Goal: Use online tool/utility: Utilize a website feature to perform a specific function

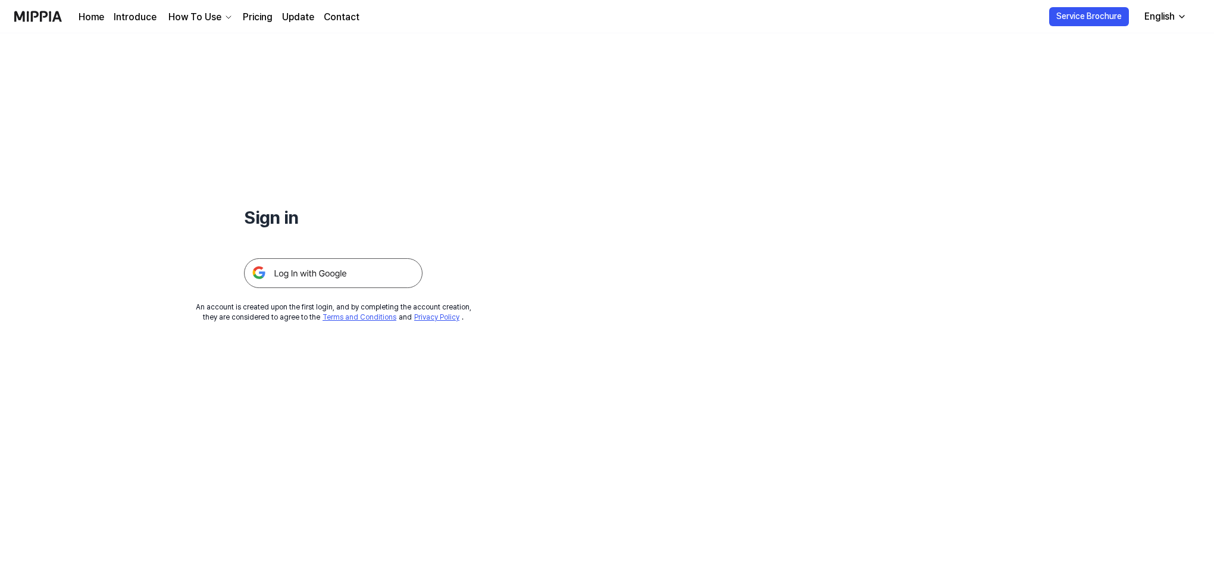
click at [376, 271] on img at bounding box center [333, 273] width 179 height 30
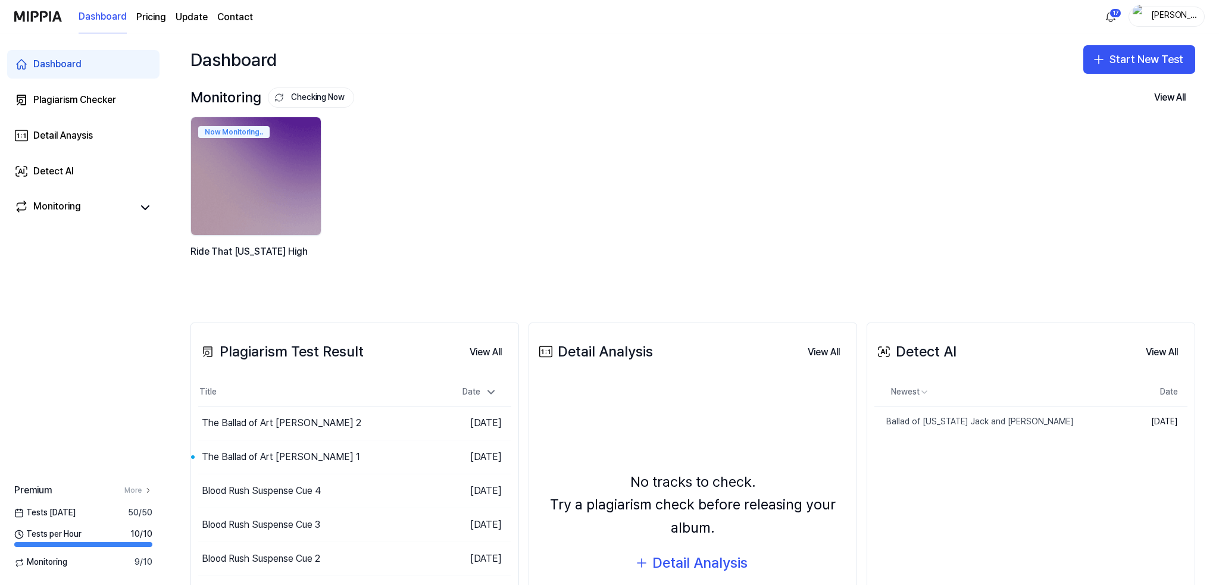
drag, startPoint x: 840, startPoint y: 117, endPoint x: 916, endPoint y: 85, distance: 82.7
click at [841, 117] on div "Now Monitoring.. Ride That [US_STATE] High" at bounding box center [683, 202] width 1005 height 170
click at [1116, 52] on button "Start New Test" at bounding box center [1139, 59] width 112 height 29
click at [1093, 91] on div "Plagiarism test" at bounding box center [1106, 92] width 55 height 12
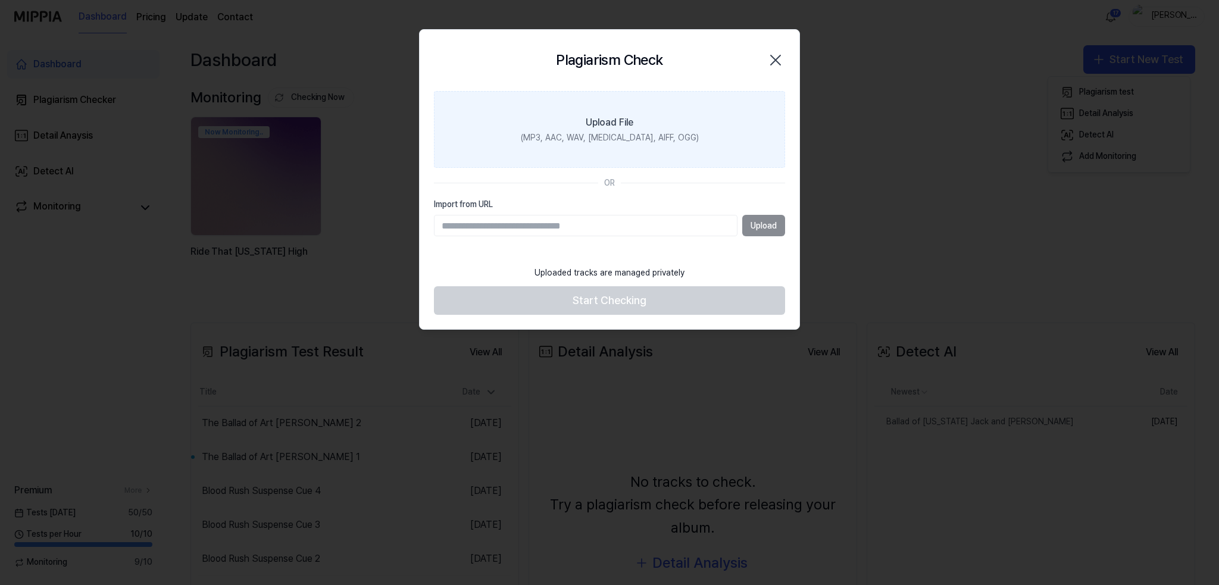
click at [580, 130] on label "Upload File (MP3, AAC, WAV, [MEDICAL_DATA], AIFF, OGG)" at bounding box center [609, 129] width 351 height 77
click at [0, 0] on input "Upload File (MP3, AAC, WAV, [MEDICAL_DATA], AIFF, OGG)" at bounding box center [0, 0] width 0 height 0
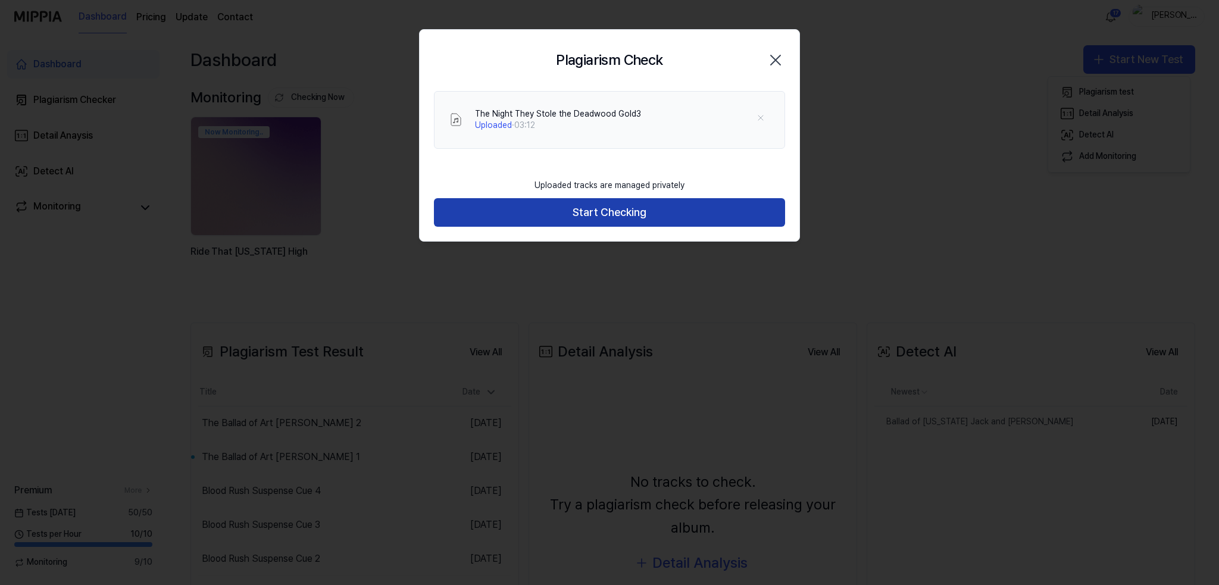
click at [608, 214] on button "Start Checking" at bounding box center [609, 212] width 351 height 29
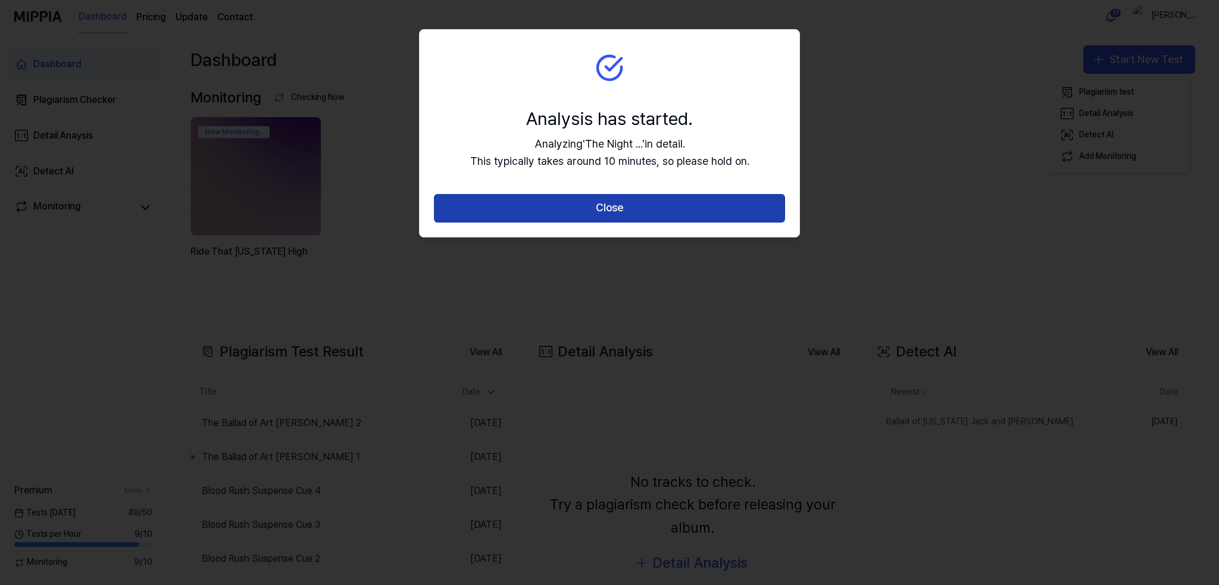
click at [611, 205] on button "Close" at bounding box center [609, 208] width 351 height 29
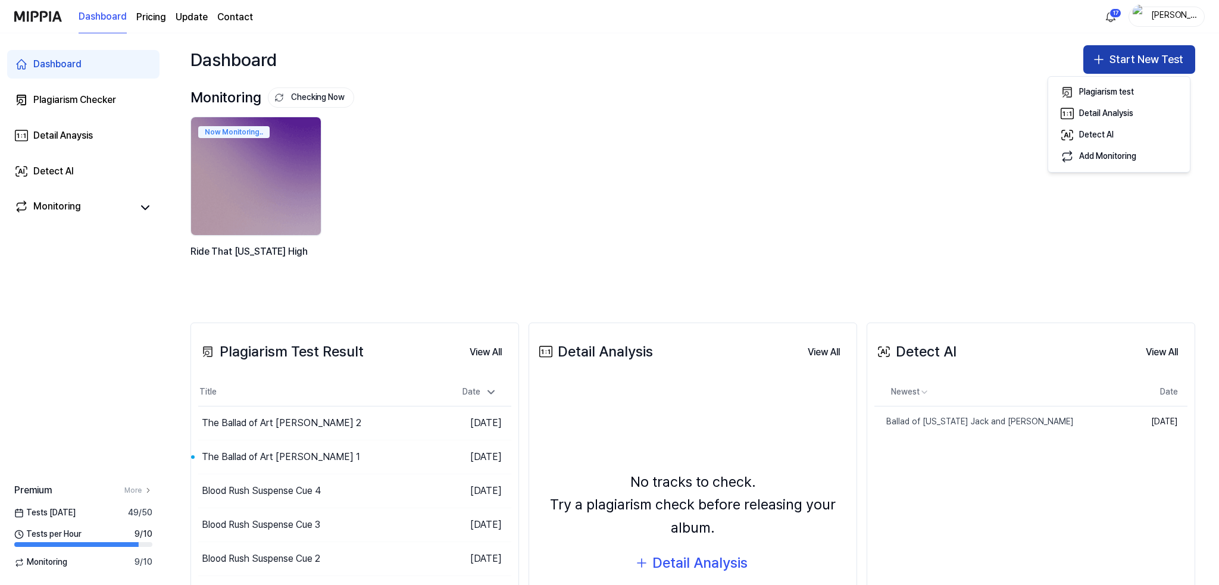
click at [1119, 63] on button "Start New Test" at bounding box center [1139, 59] width 112 height 29
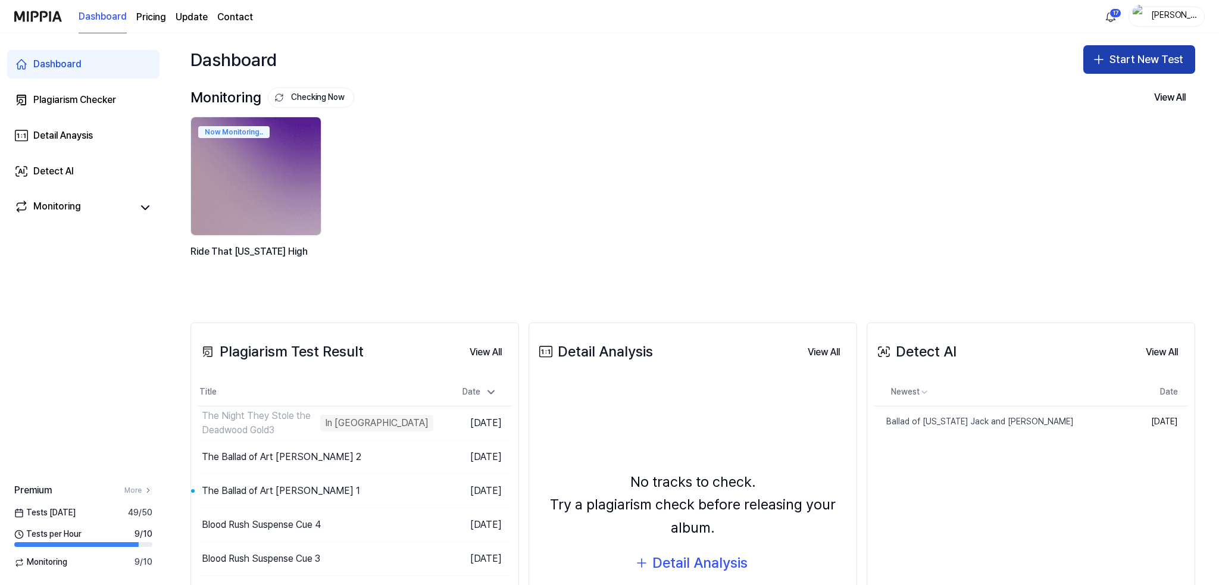
click at [1119, 57] on button "Start New Test" at bounding box center [1139, 59] width 112 height 29
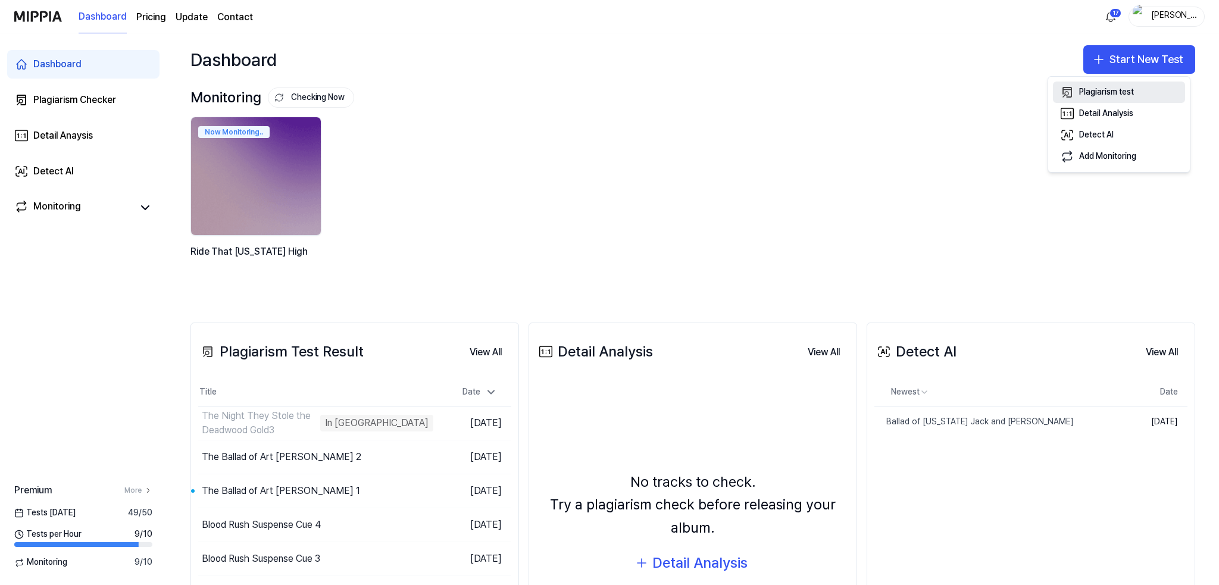
click at [1080, 90] on div "Plagiarism test" at bounding box center [1106, 92] width 55 height 12
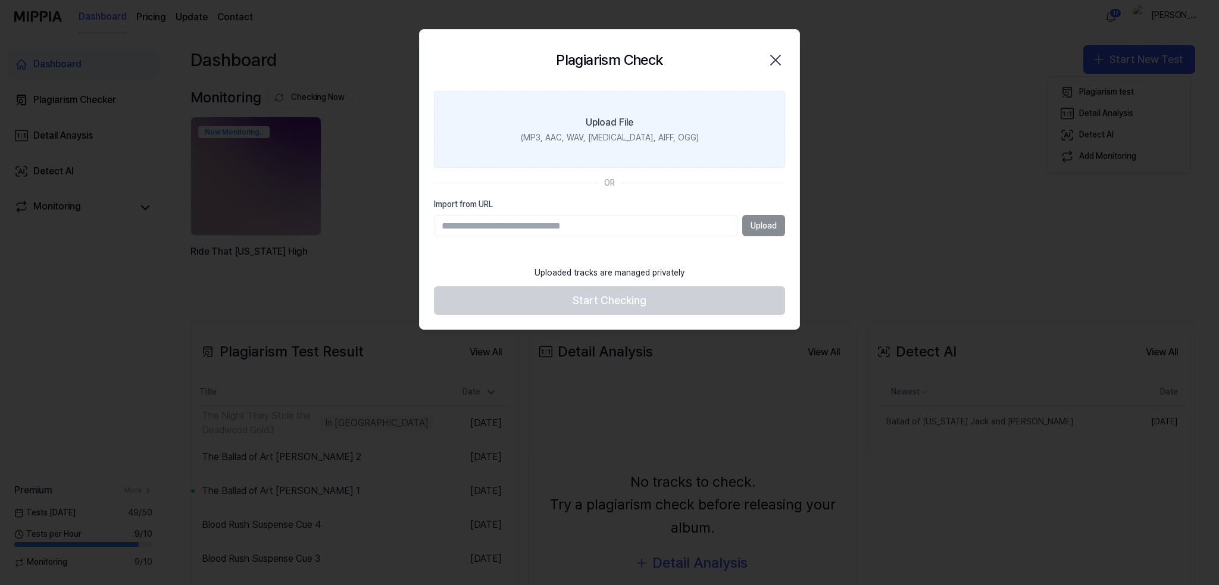
click at [599, 138] on div "(MP3, AAC, WAV, [MEDICAL_DATA], AIFF, OGG)" at bounding box center [610, 138] width 178 height 12
click at [0, 0] on input "Upload File (MP3, AAC, WAV, [MEDICAL_DATA], AIFF, OGG)" at bounding box center [0, 0] width 0 height 0
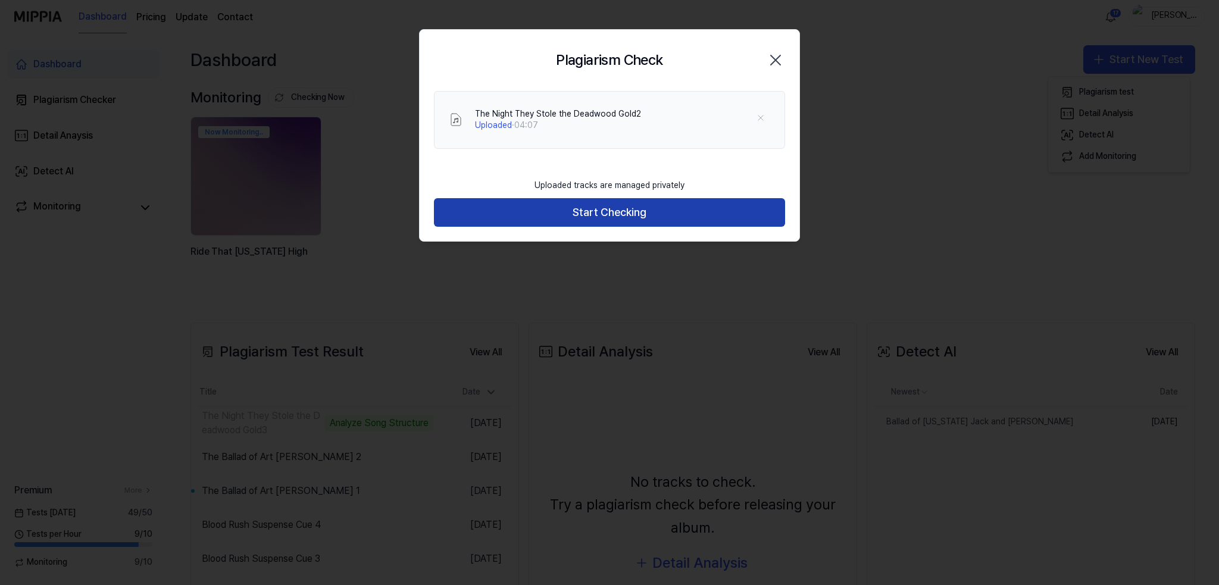
click at [601, 211] on button "Start Checking" at bounding box center [609, 212] width 351 height 29
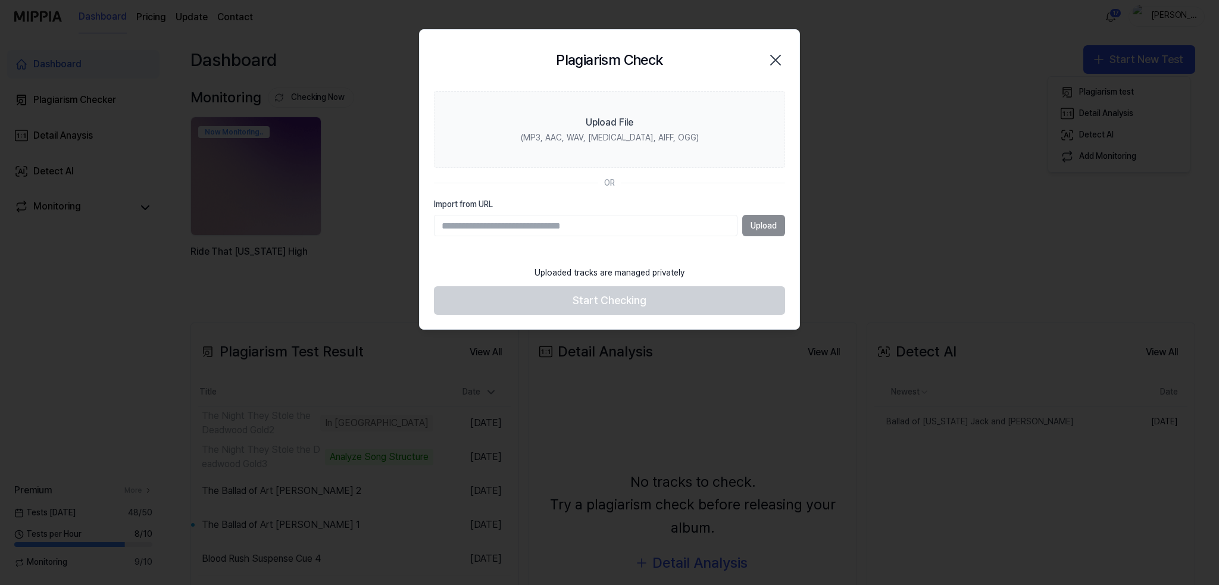
drag, startPoint x: 944, startPoint y: 57, endPoint x: 1011, endPoint y: 55, distance: 67.3
click at [945, 57] on div at bounding box center [609, 292] width 1219 height 585
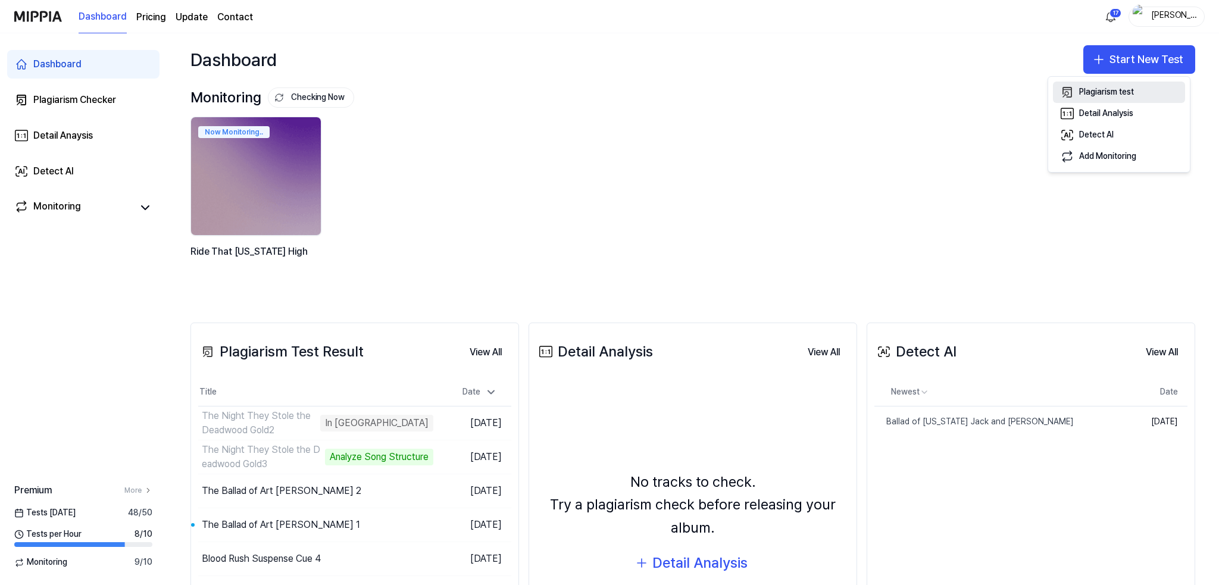
click at [1110, 89] on div "Plagiarism test" at bounding box center [1106, 92] width 55 height 12
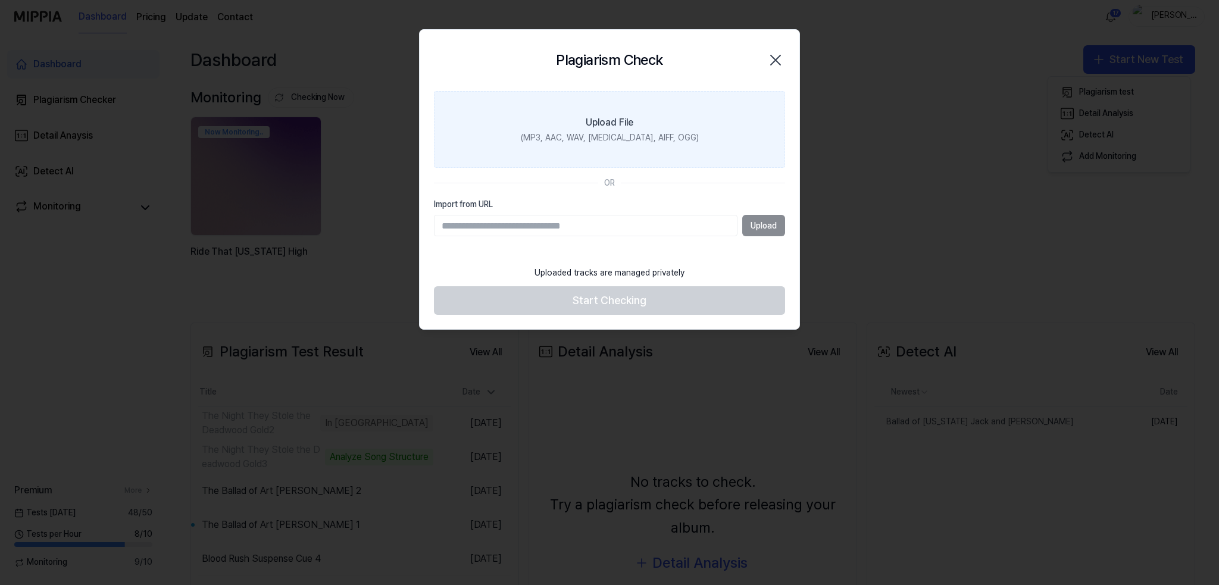
click at [594, 127] on div "Upload File" at bounding box center [610, 122] width 48 height 14
click at [0, 0] on input "Upload File (MP3, AAC, WAV, [MEDICAL_DATA], AIFF, OGG)" at bounding box center [0, 0] width 0 height 0
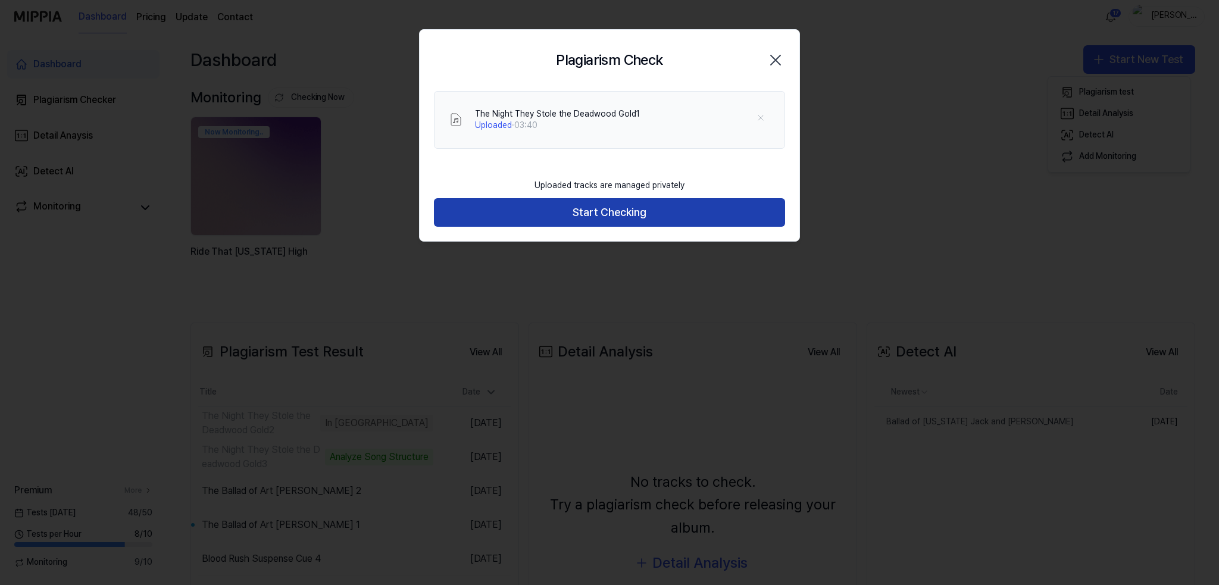
click at [614, 216] on button "Start Checking" at bounding box center [609, 212] width 351 height 29
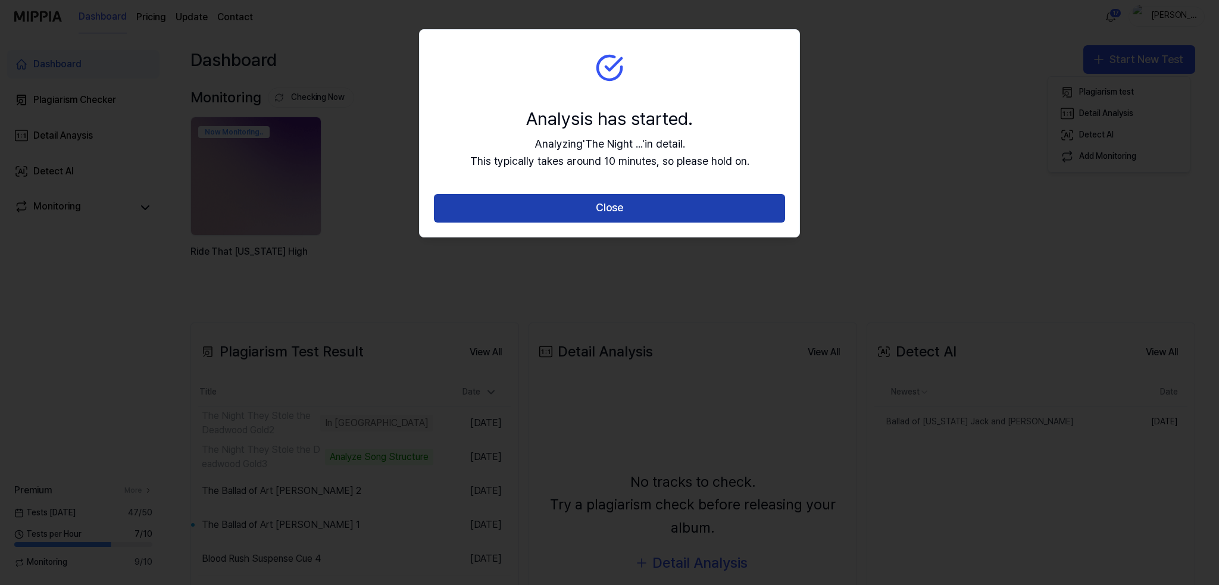
click at [605, 211] on button "Close" at bounding box center [609, 208] width 351 height 29
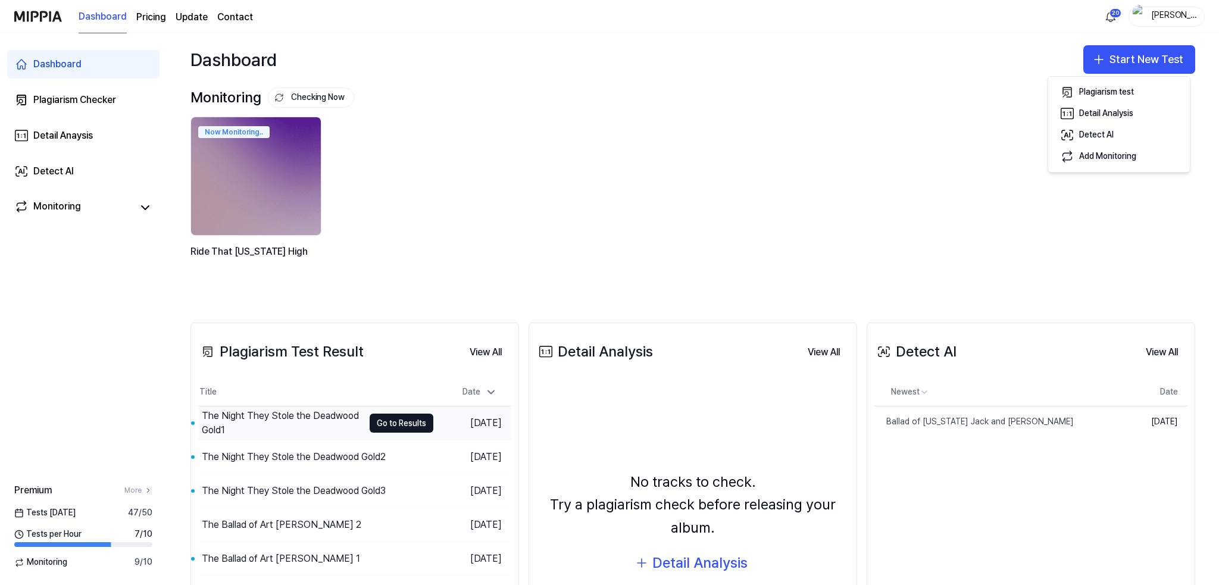
click at [312, 420] on div "The Night They Stole the Deadwood Gold1" at bounding box center [283, 423] width 162 height 29
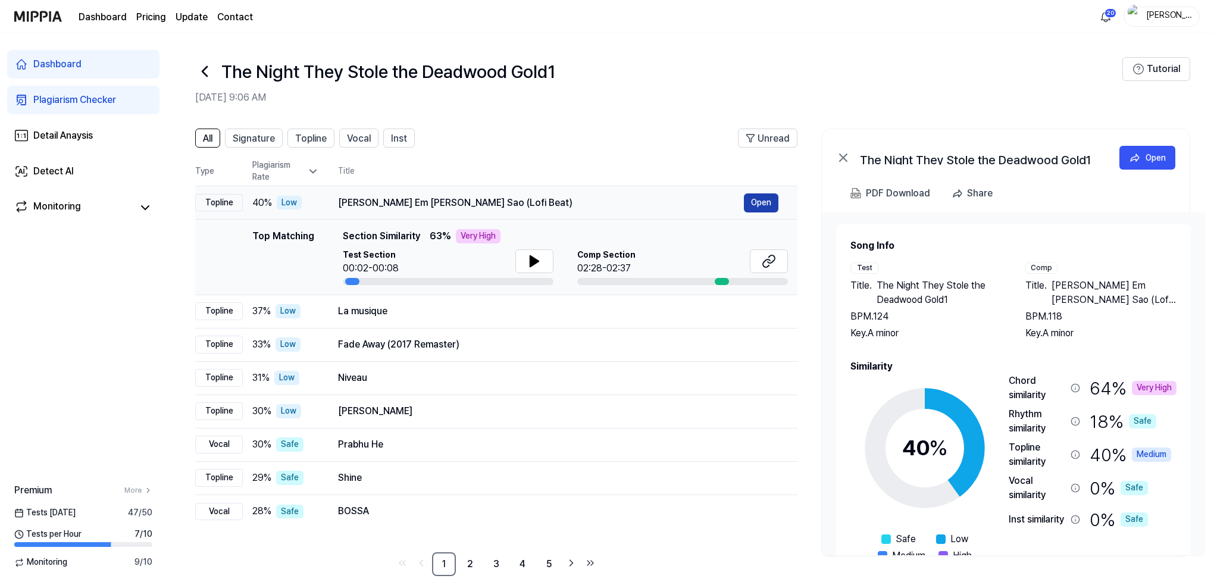
click at [755, 202] on button "Open" at bounding box center [761, 202] width 35 height 19
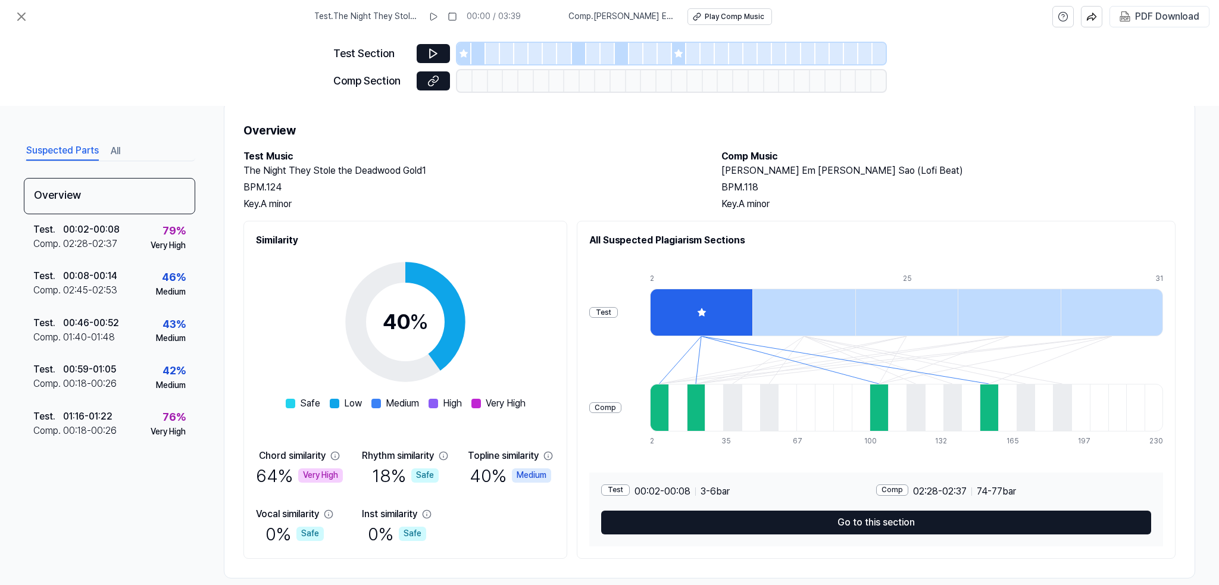
scroll to position [45, 0]
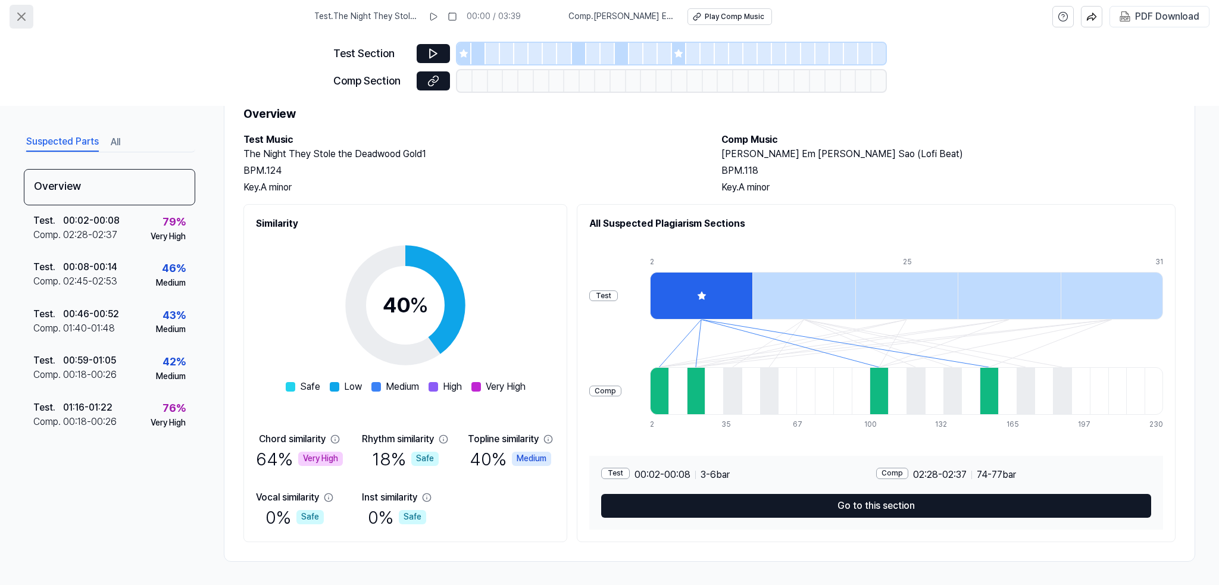
click at [21, 14] on icon at bounding box center [21, 17] width 14 height 14
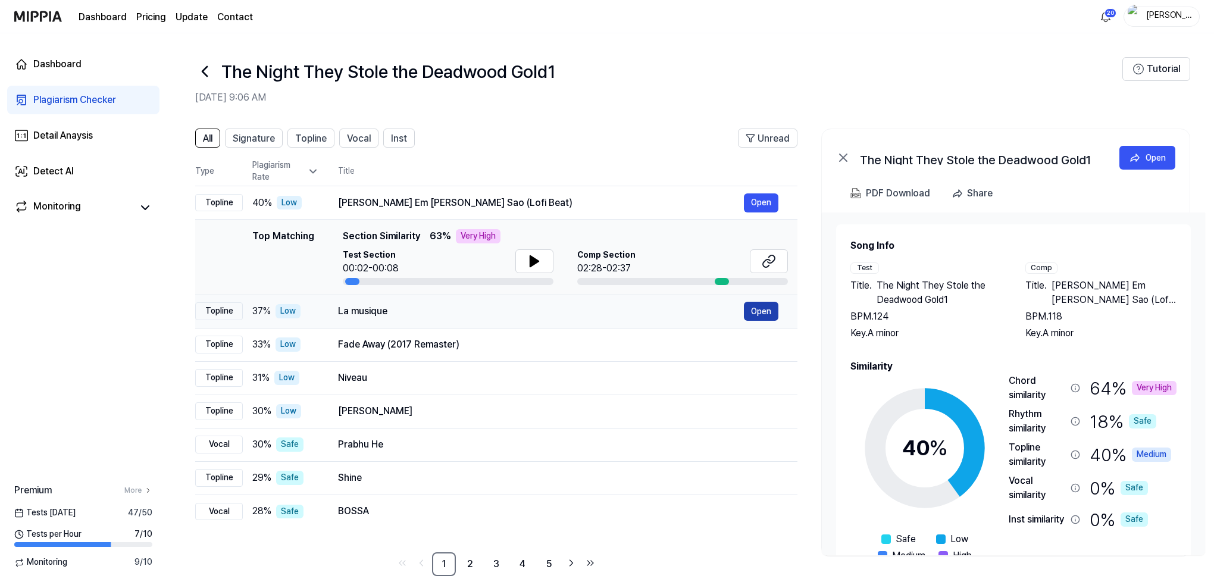
click at [761, 307] on button "Open" at bounding box center [761, 311] width 35 height 19
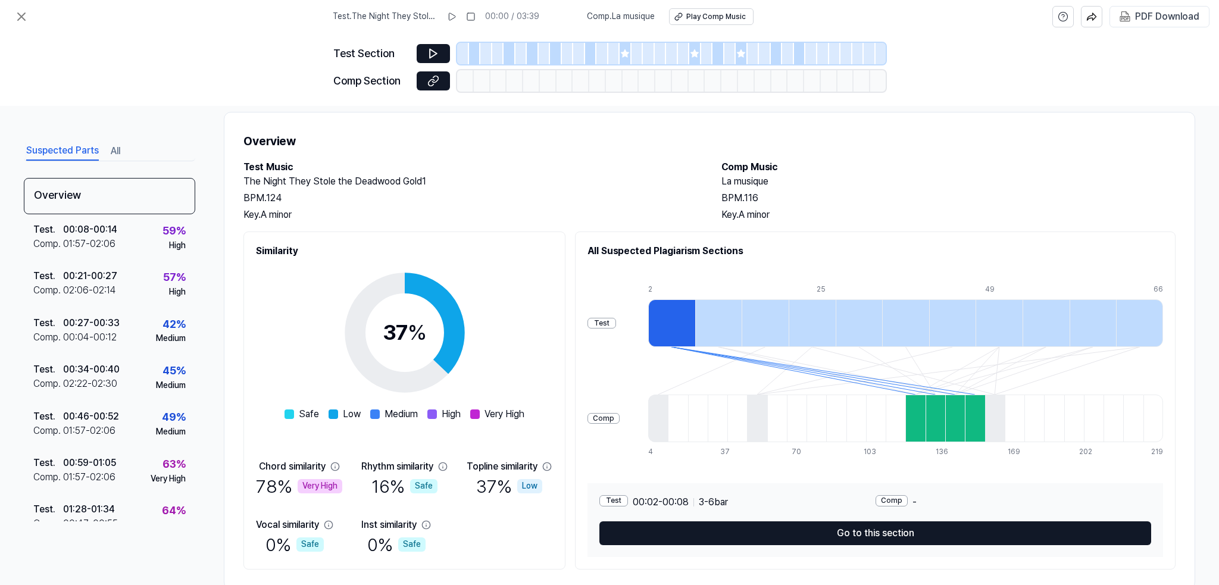
scroll to position [18, 0]
click at [24, 15] on icon at bounding box center [21, 17] width 14 height 14
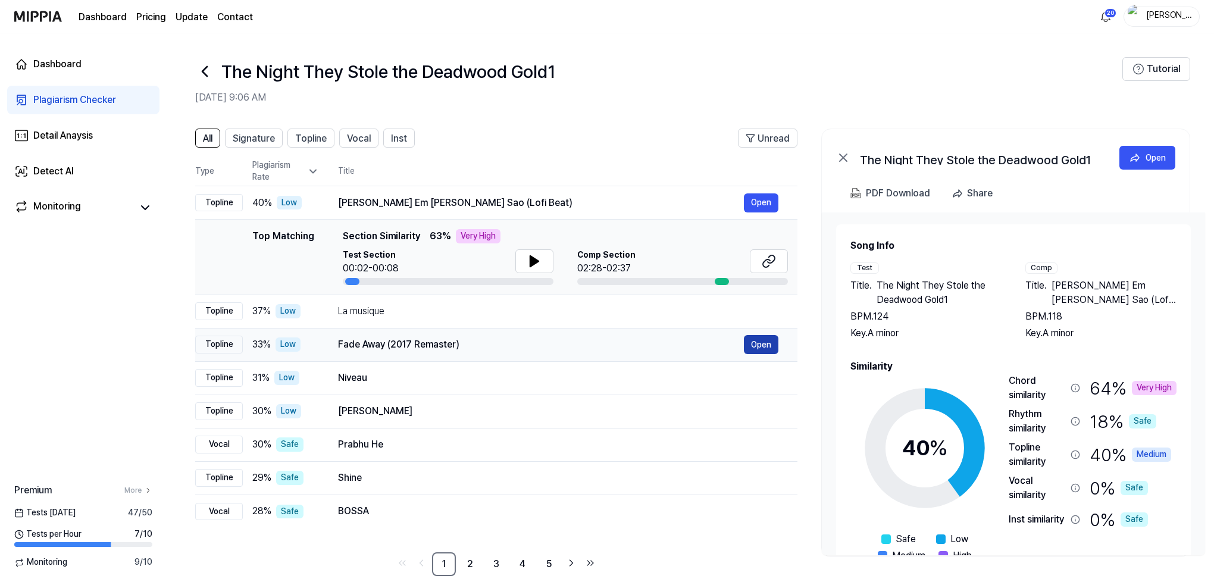
click at [758, 341] on button "Open" at bounding box center [761, 344] width 35 height 19
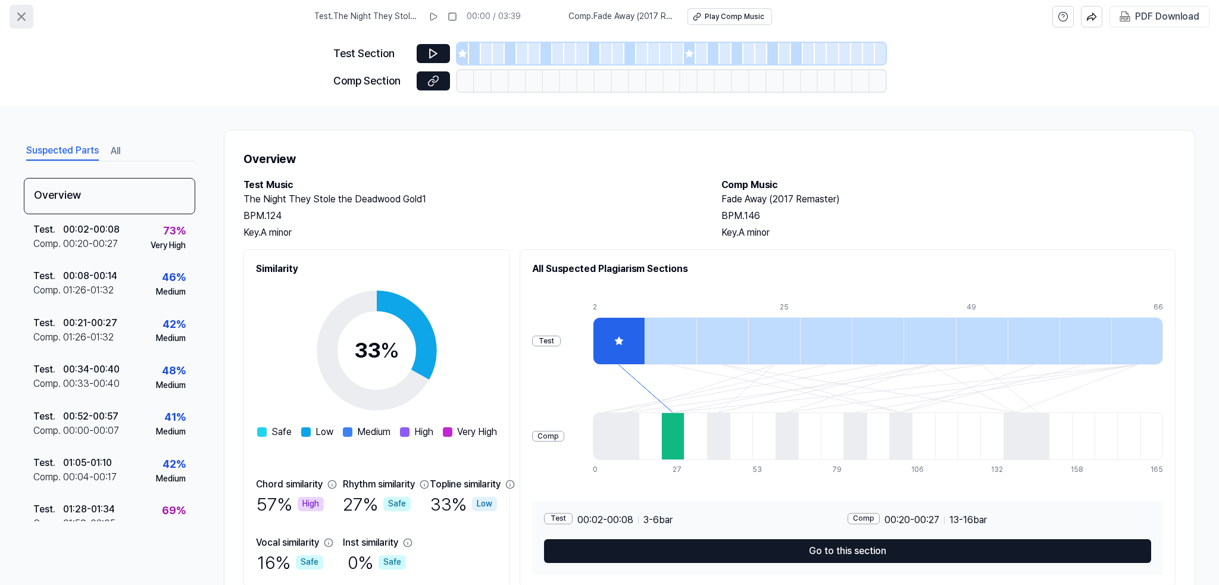
click at [14, 13] on icon at bounding box center [21, 17] width 14 height 14
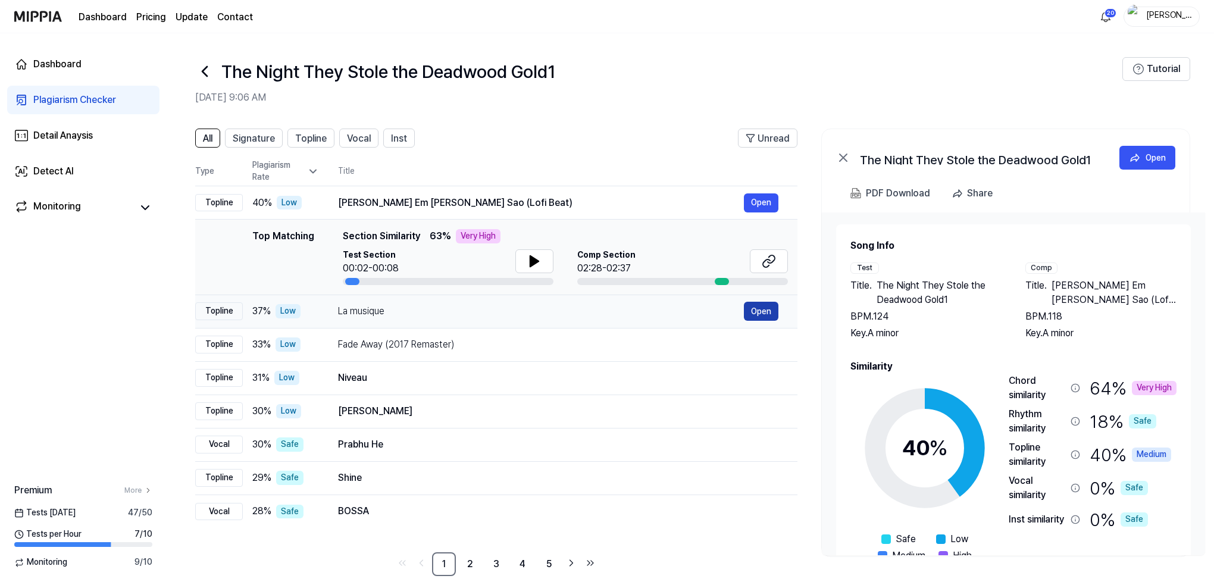
click at [766, 311] on button "Open" at bounding box center [761, 311] width 35 height 19
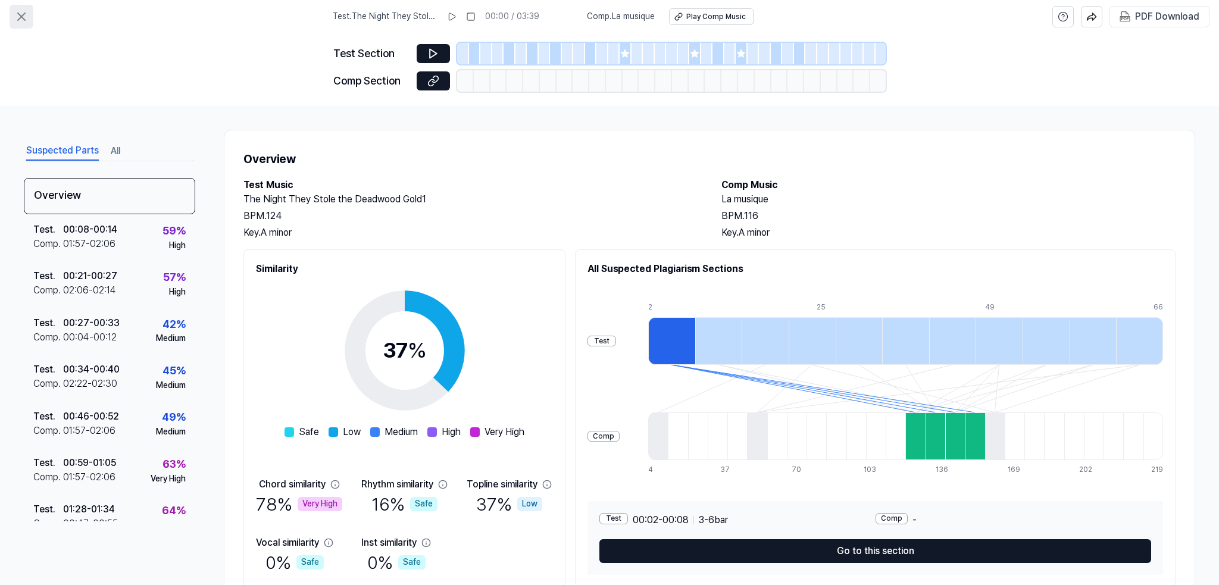
click at [24, 15] on icon at bounding box center [21, 17] width 14 height 14
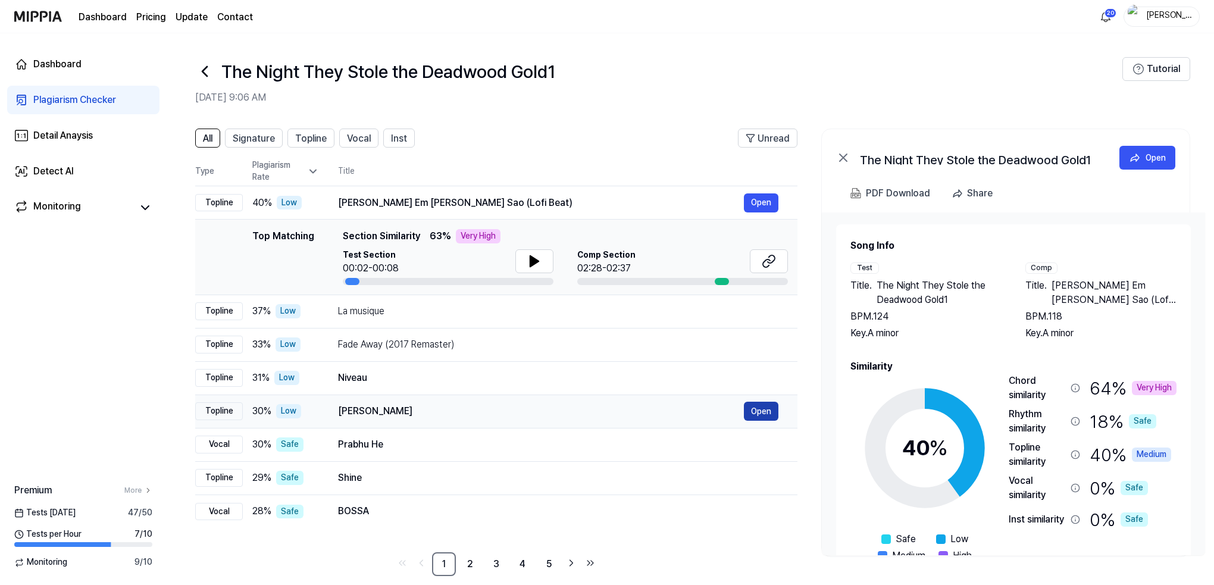
click at [755, 408] on button "Open" at bounding box center [761, 411] width 35 height 19
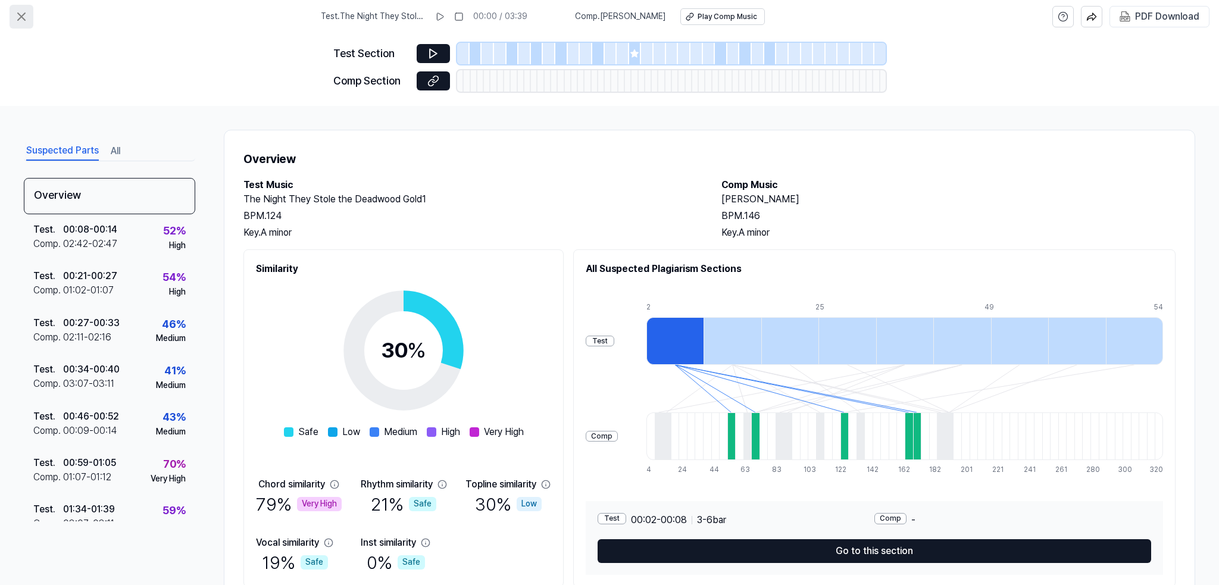
click at [17, 17] on icon at bounding box center [21, 17] width 14 height 14
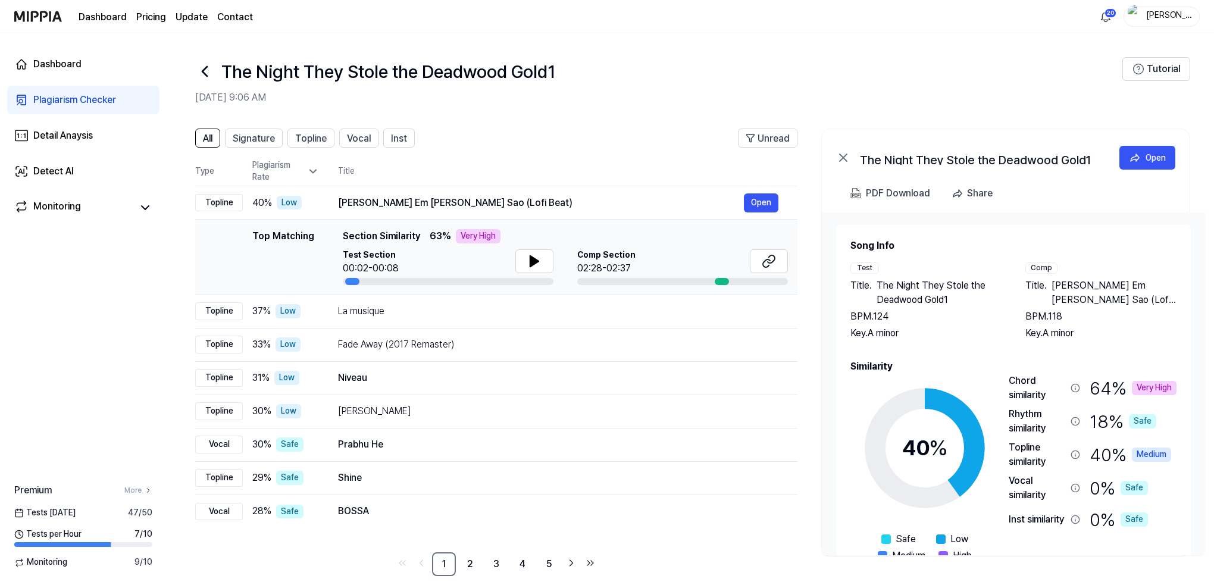
click at [202, 68] on icon at bounding box center [204, 71] width 19 height 19
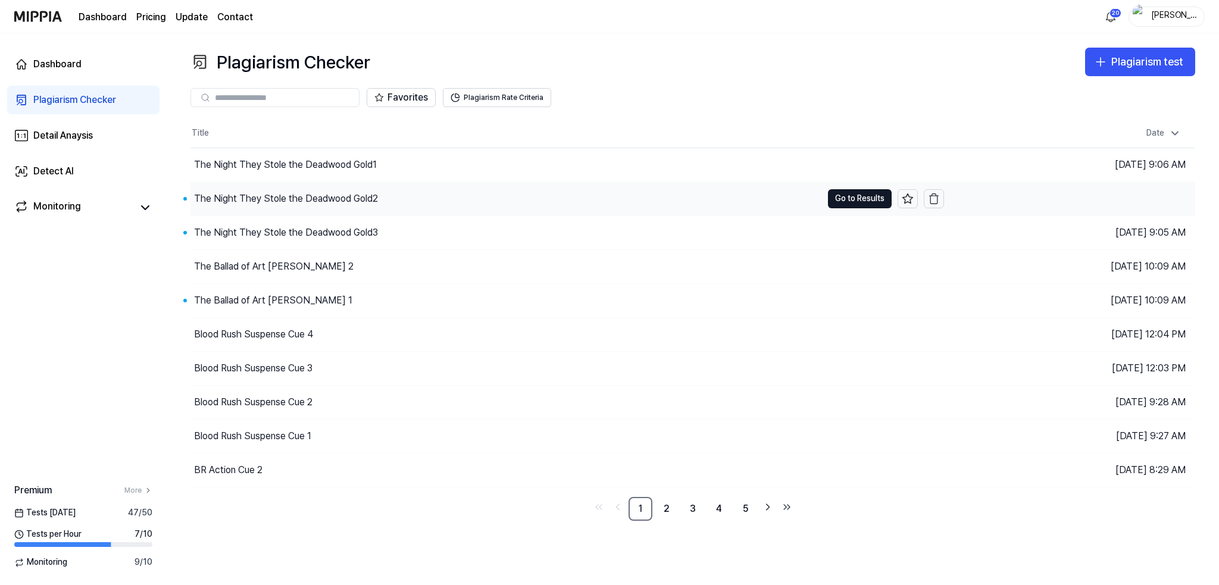
click at [260, 197] on div "The Night They Stole the Deadwood Gold2" at bounding box center [286, 199] width 184 height 14
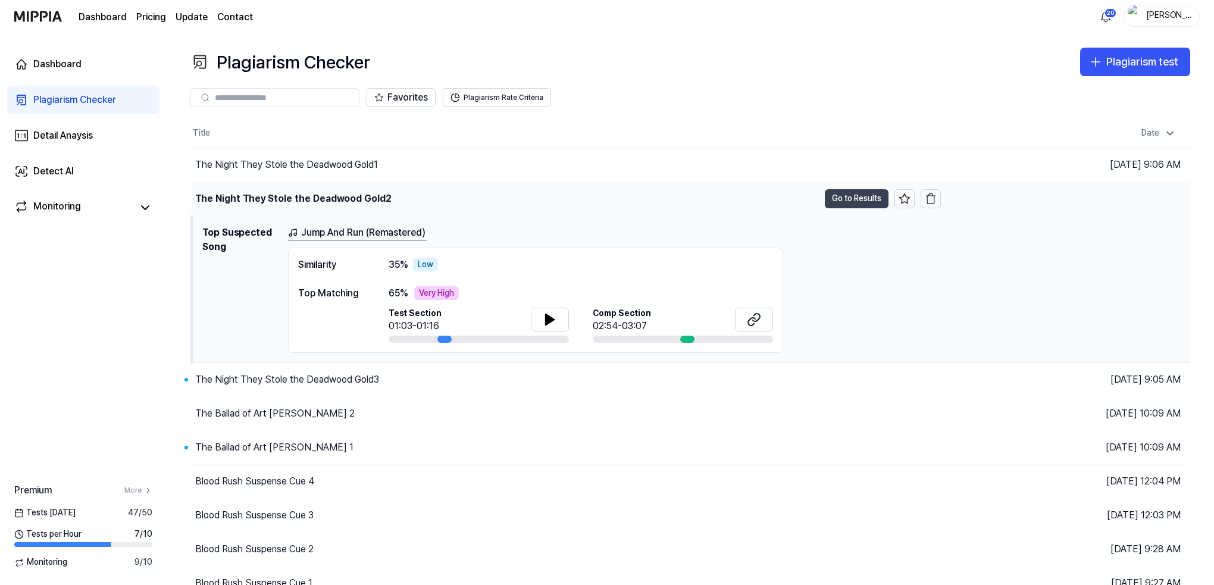
click at [849, 195] on button "Go to Results" at bounding box center [857, 198] width 64 height 19
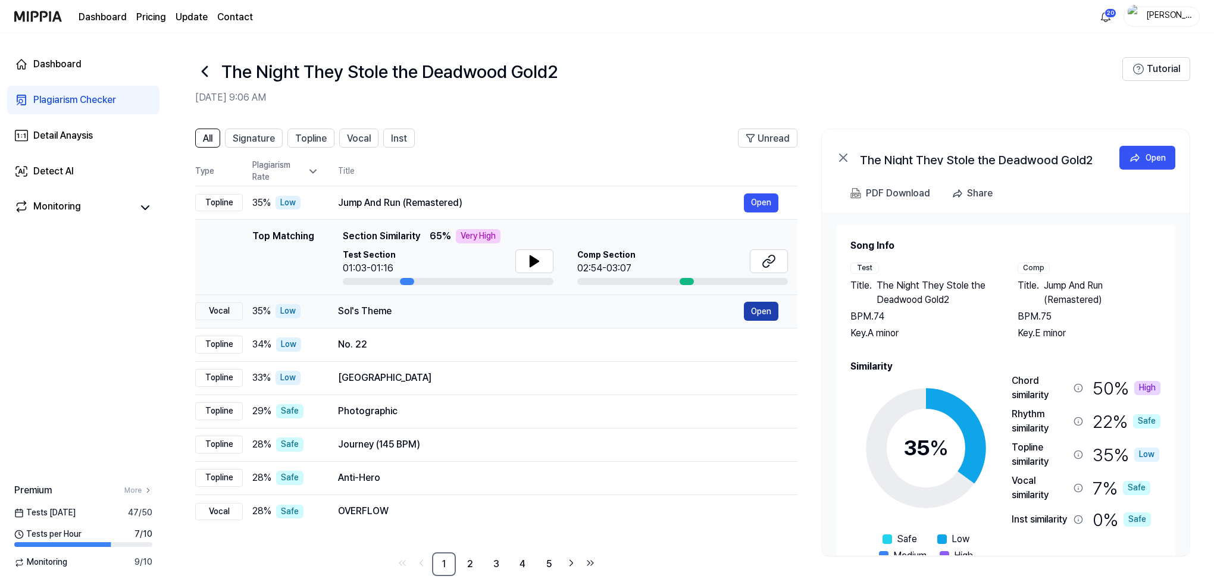
click at [764, 311] on button "Open" at bounding box center [761, 311] width 35 height 19
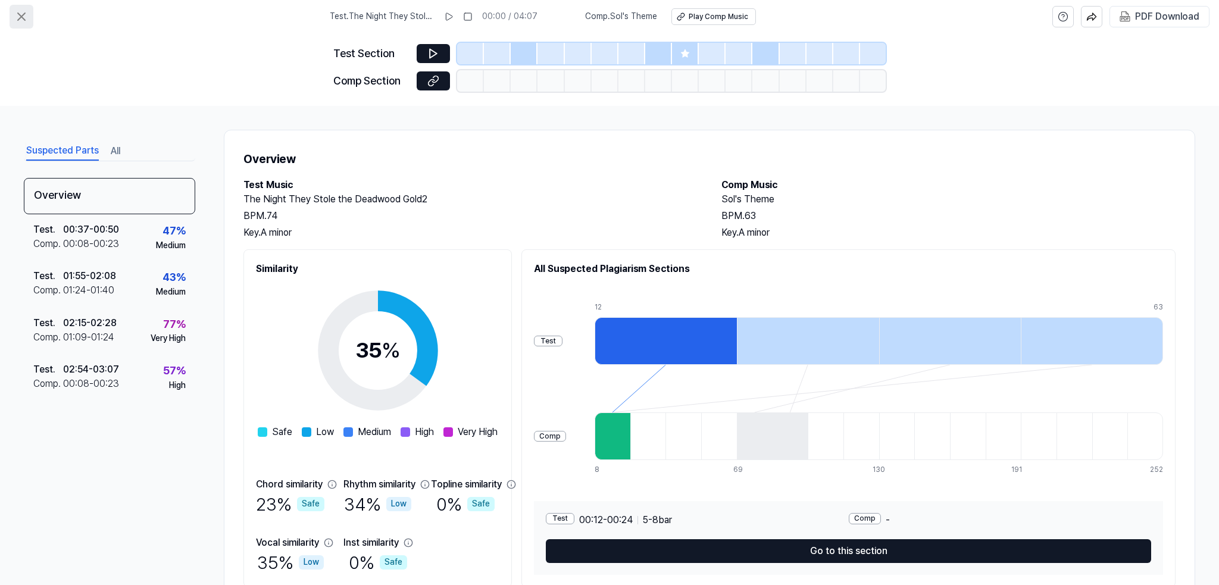
click at [17, 14] on icon at bounding box center [21, 17] width 14 height 14
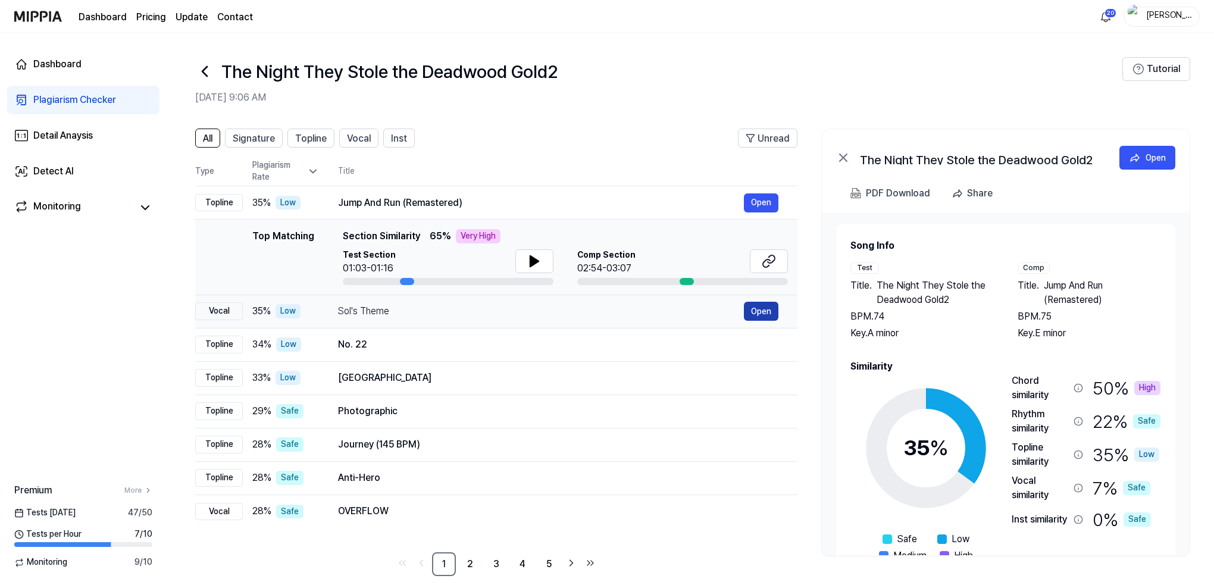
click at [766, 314] on button "Open" at bounding box center [761, 311] width 35 height 19
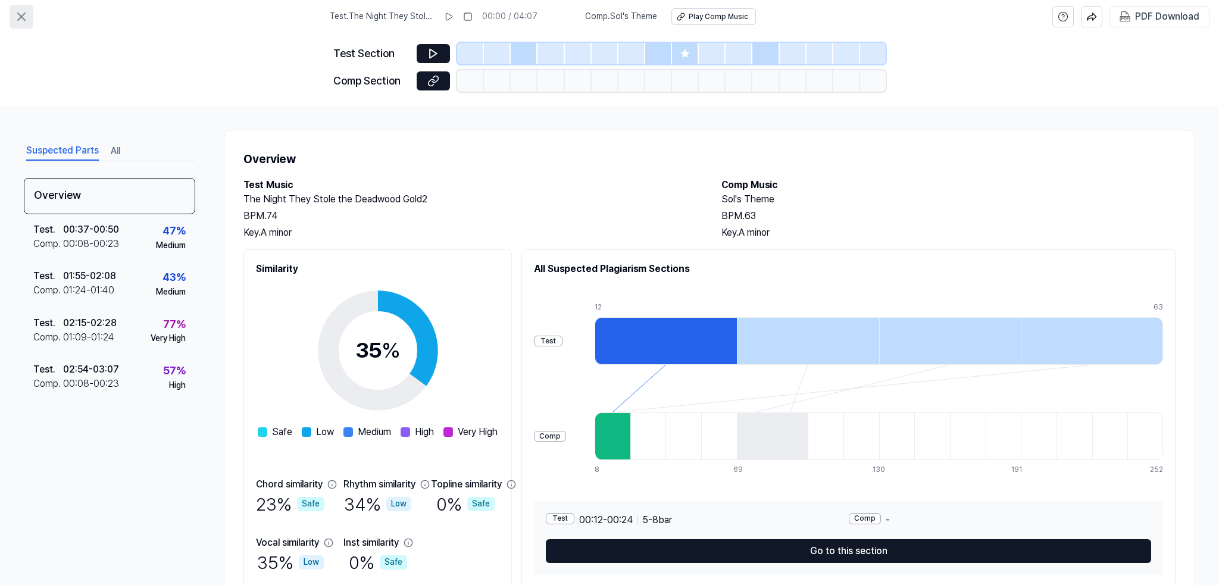
click at [24, 13] on icon at bounding box center [21, 17] width 14 height 14
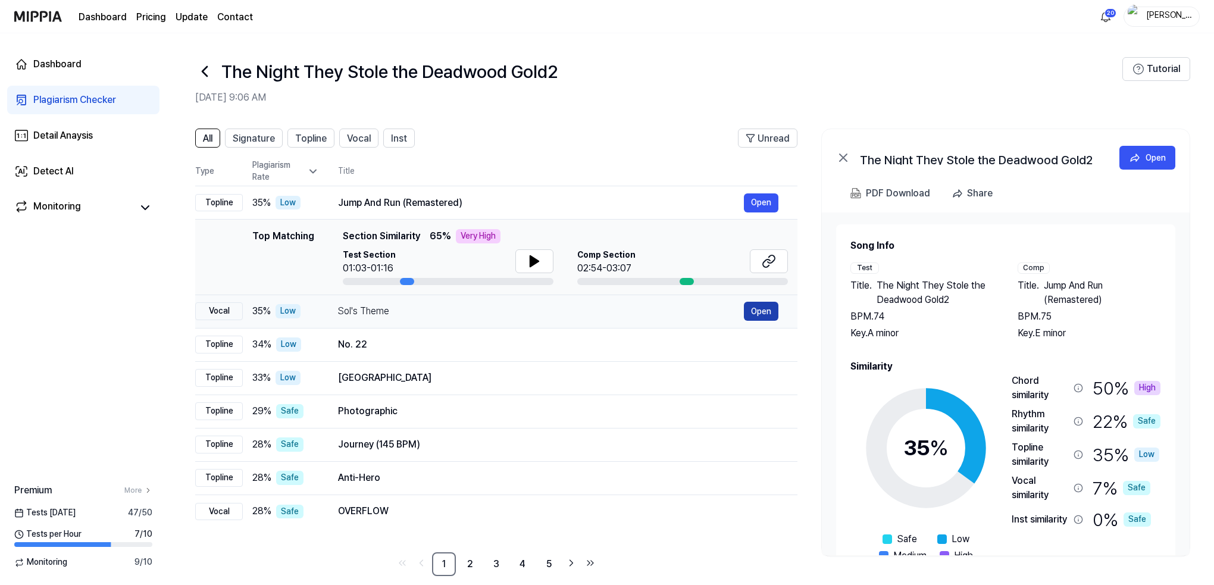
click at [765, 309] on button "Open" at bounding box center [761, 311] width 35 height 19
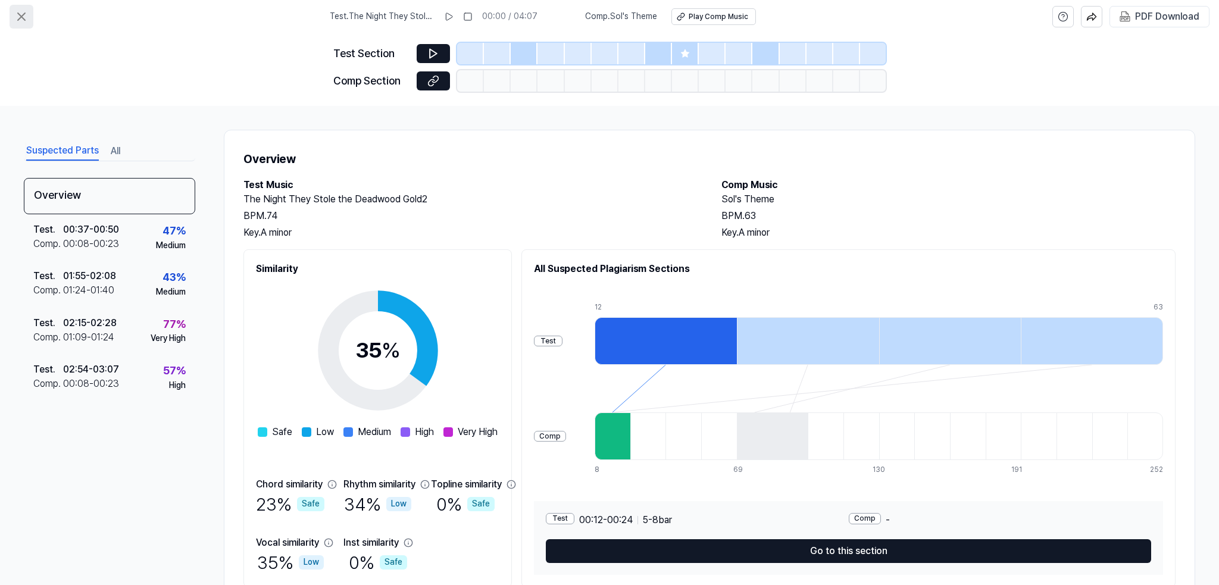
click at [22, 14] on icon at bounding box center [21, 17] width 14 height 14
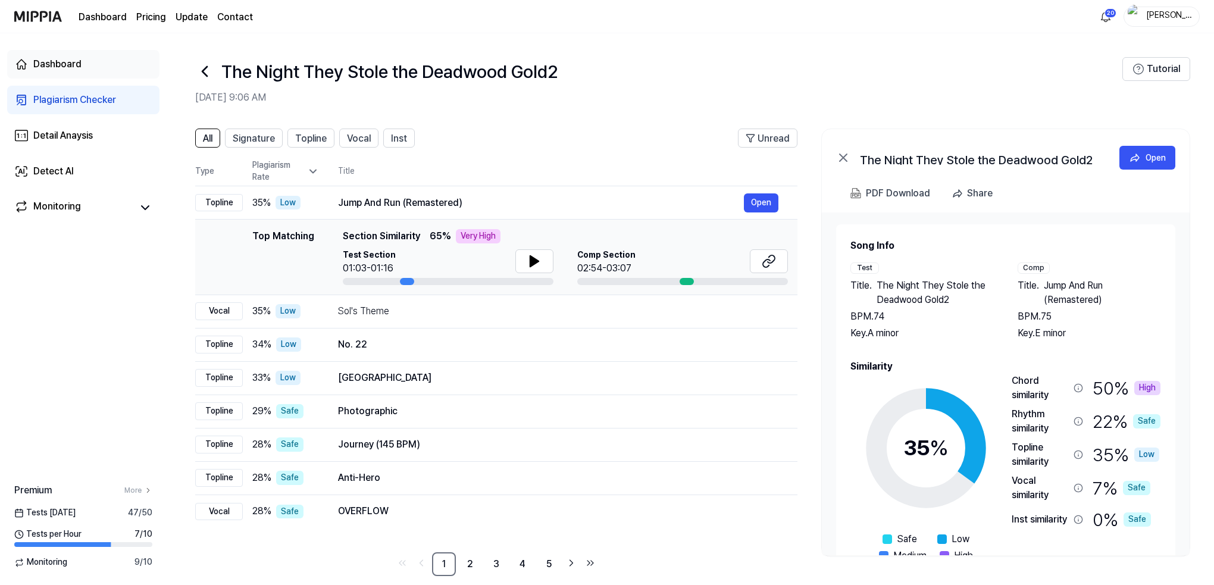
click at [58, 62] on div "Dashboard" at bounding box center [57, 64] width 48 height 14
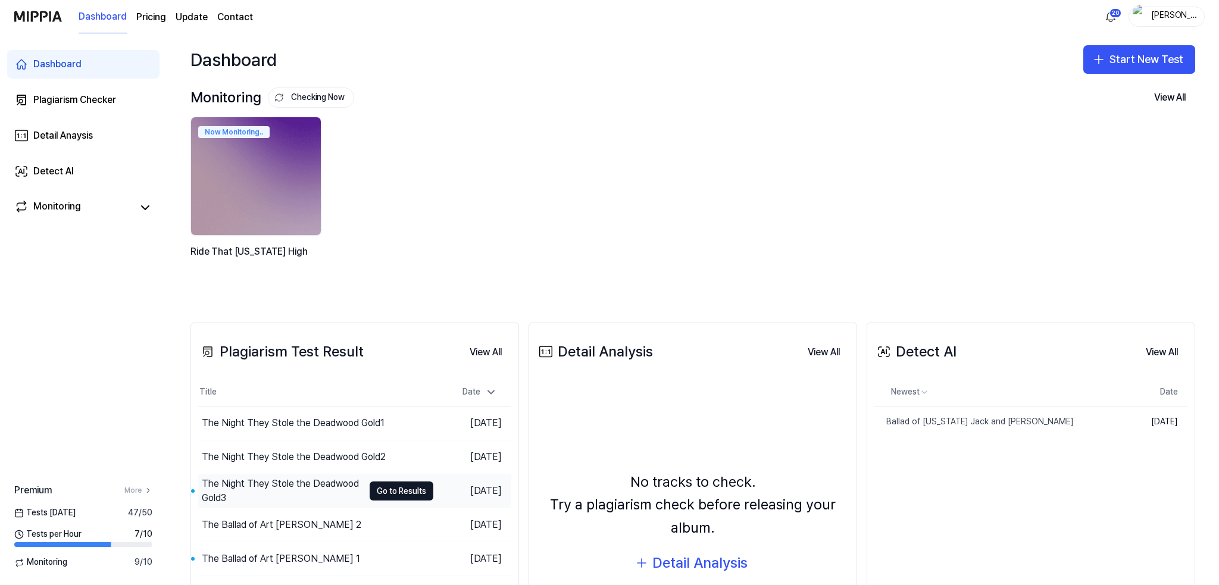
click at [273, 487] on div "The Night They Stole the Deadwood Gold3" at bounding box center [283, 491] width 162 height 29
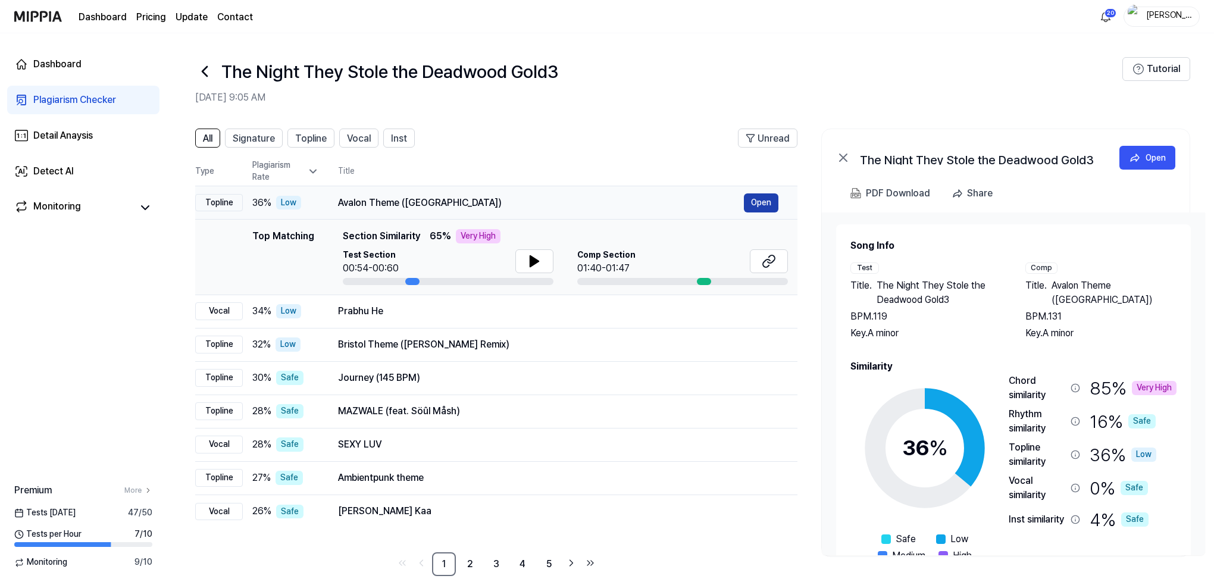
click at [757, 199] on button "Open" at bounding box center [761, 202] width 35 height 19
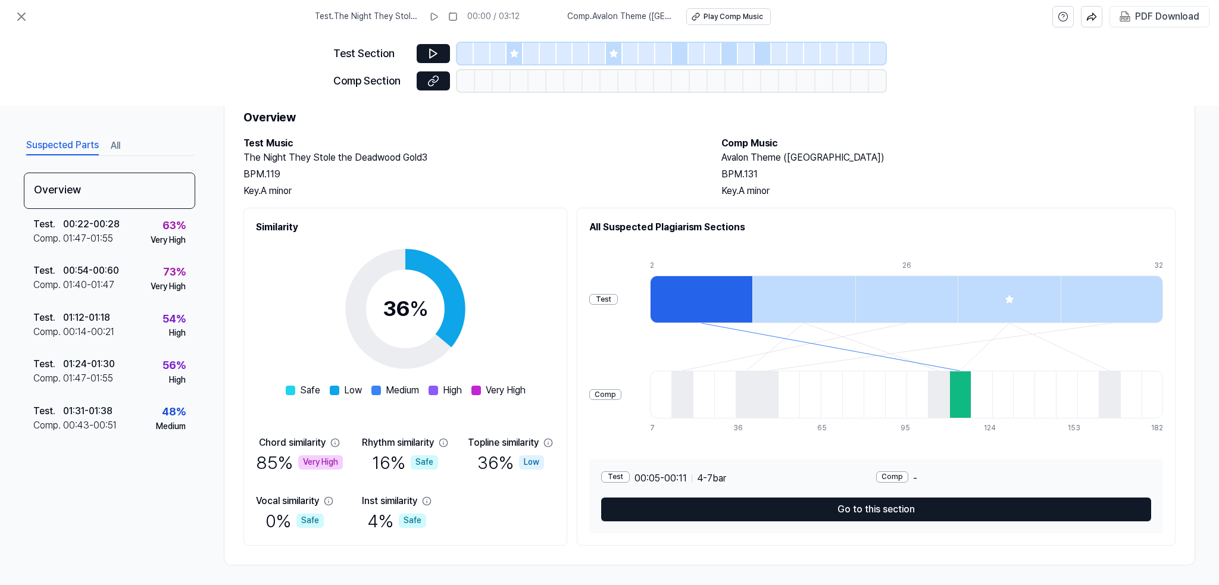
scroll to position [45, 0]
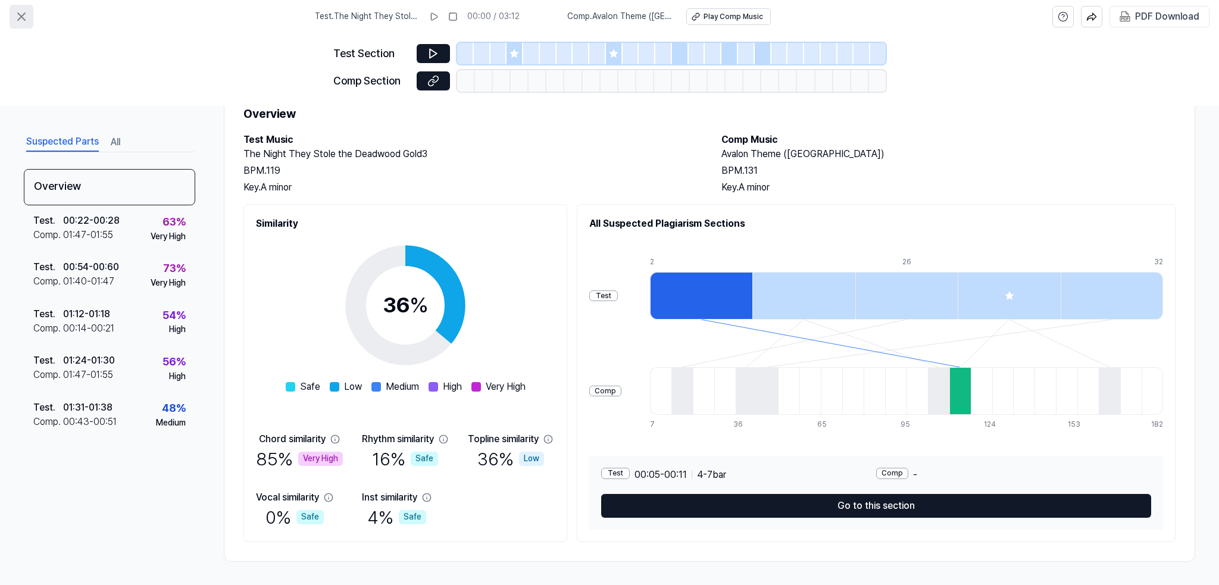
click at [21, 13] on icon at bounding box center [21, 17] width 14 height 14
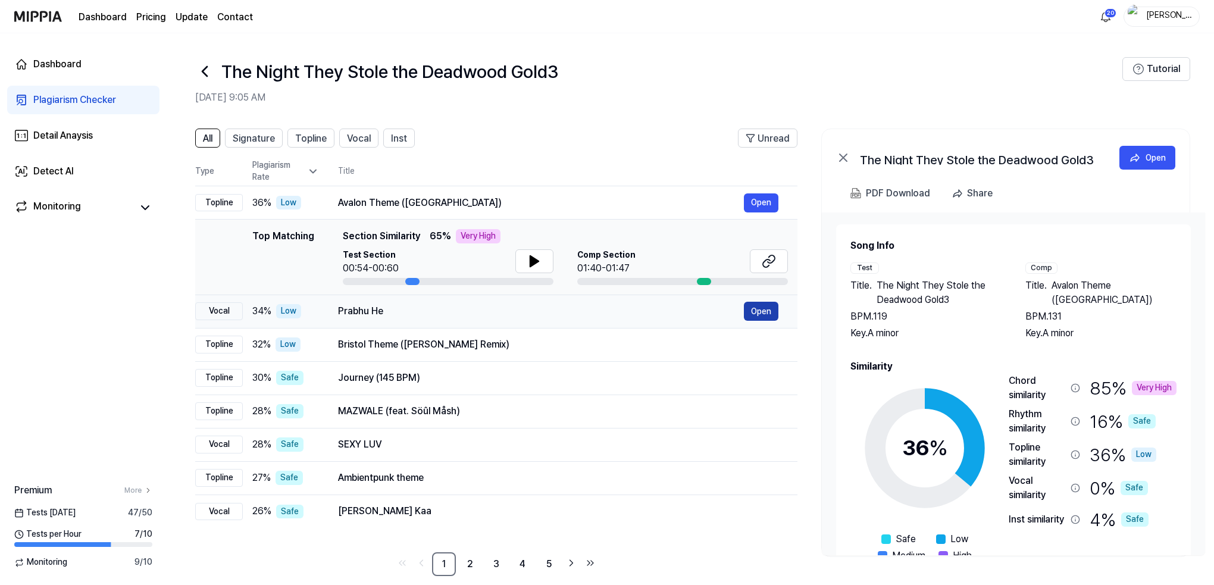
click at [760, 310] on button "Open" at bounding box center [761, 311] width 35 height 19
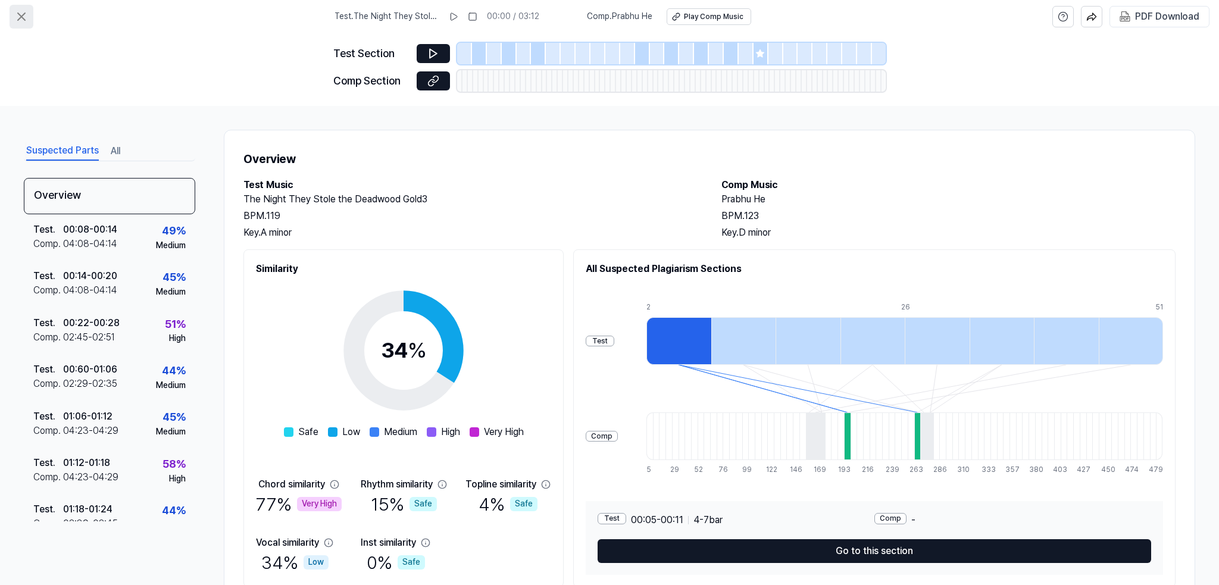
click at [22, 15] on icon at bounding box center [21, 16] width 7 height 7
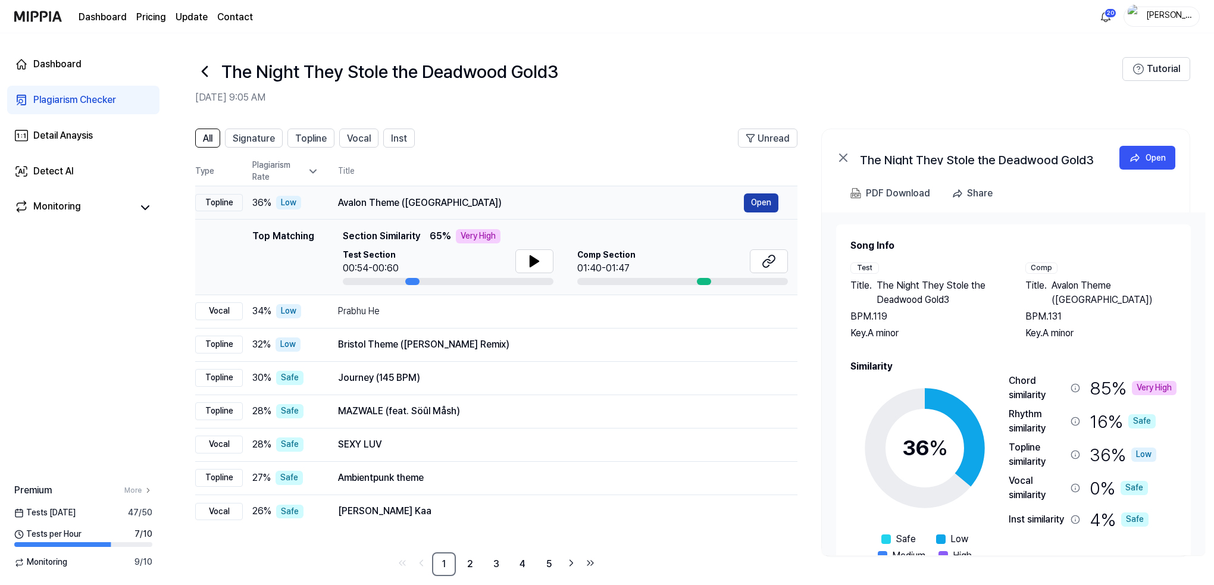
drag, startPoint x: 764, startPoint y: 205, endPoint x: 751, endPoint y: 207, distance: 13.7
click at [764, 205] on button "Open" at bounding box center [761, 202] width 35 height 19
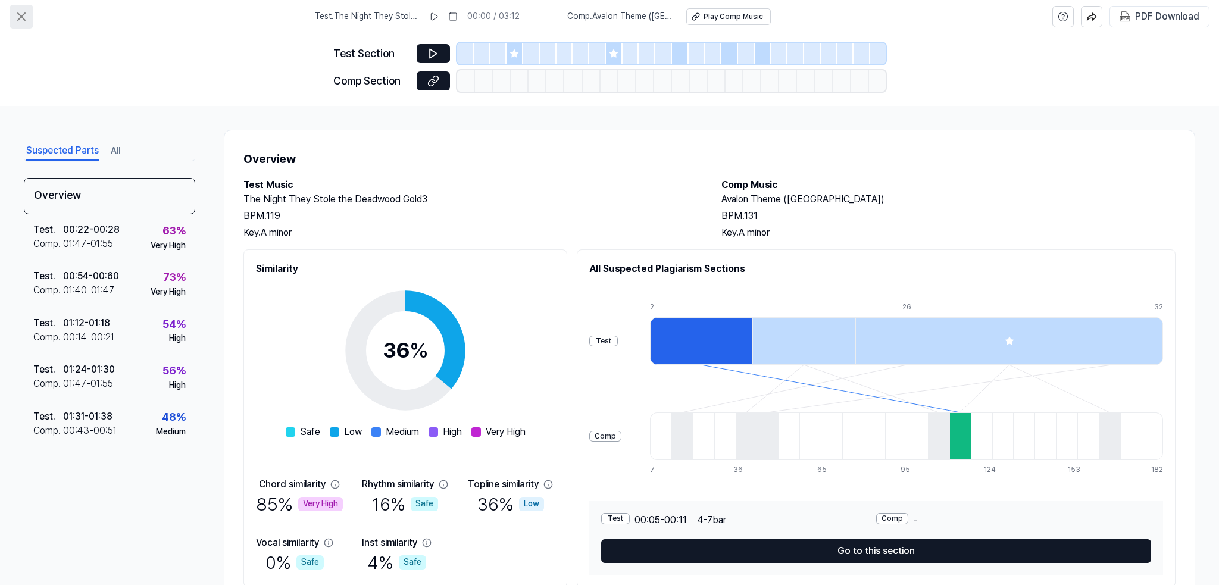
click at [20, 13] on icon at bounding box center [21, 17] width 14 height 14
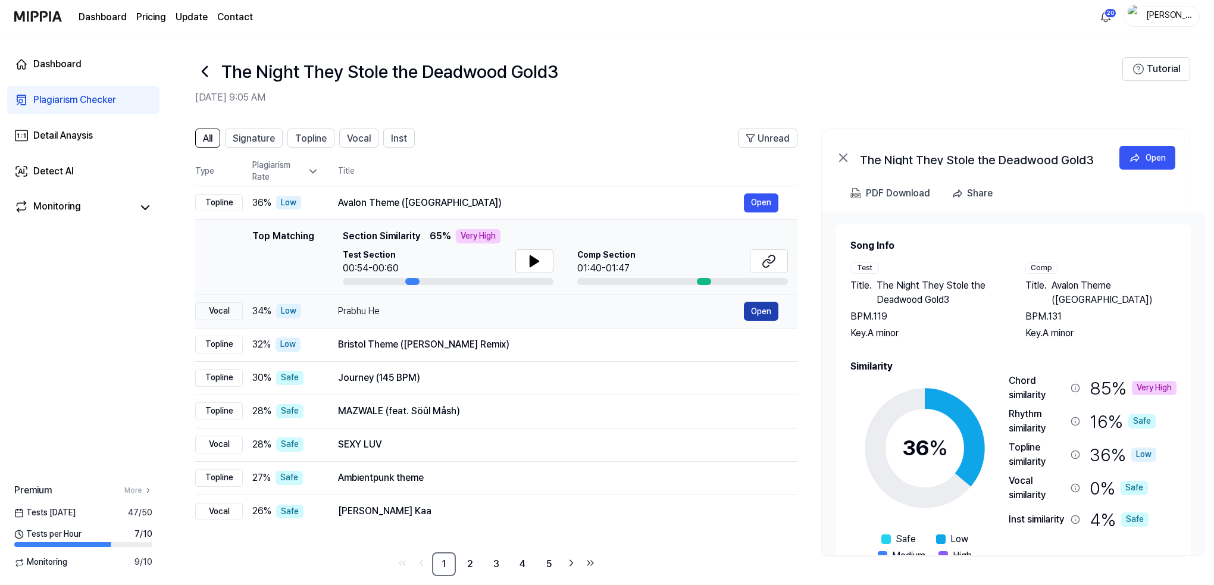
click at [764, 311] on button "Open" at bounding box center [761, 311] width 35 height 19
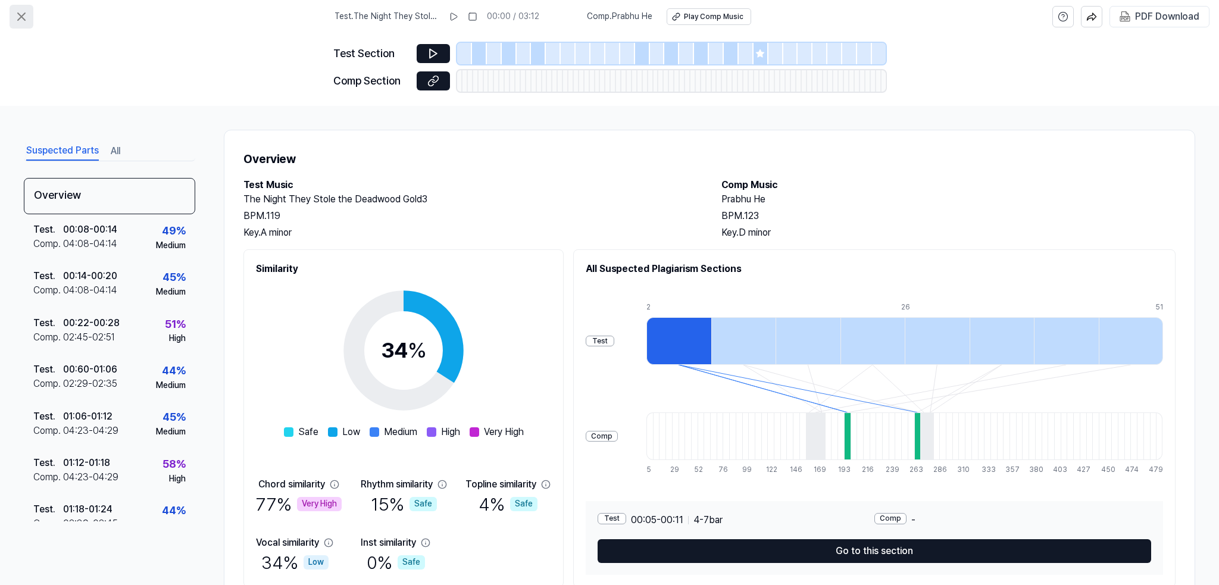
click at [27, 14] on icon at bounding box center [21, 17] width 14 height 14
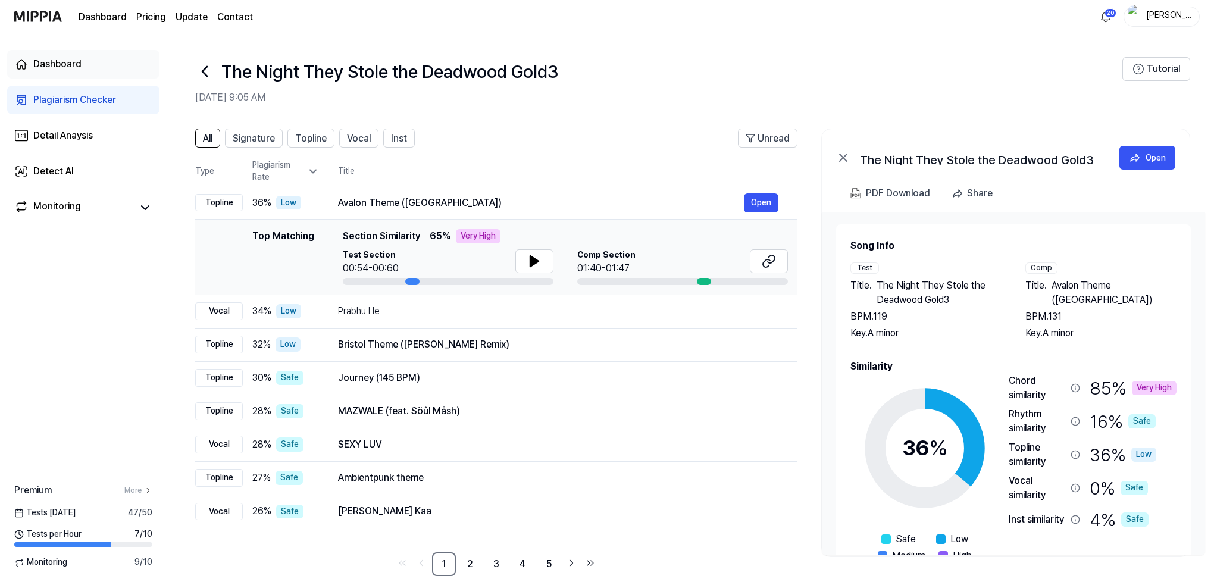
click at [52, 59] on div "Dashboard" at bounding box center [57, 64] width 48 height 14
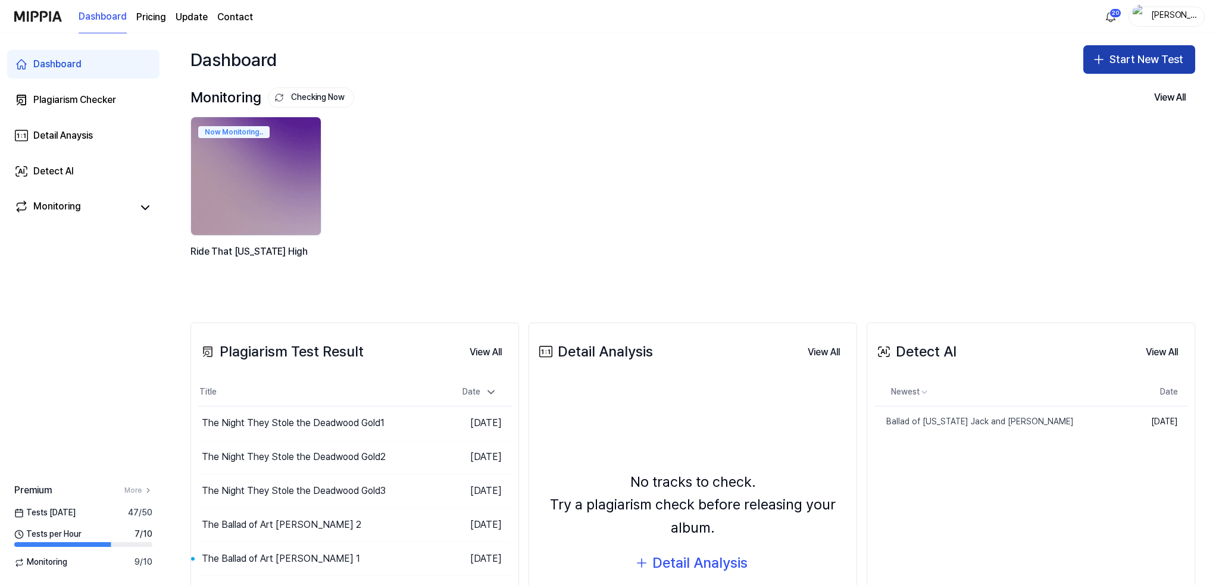
click at [1144, 57] on button "Start New Test" at bounding box center [1139, 59] width 112 height 29
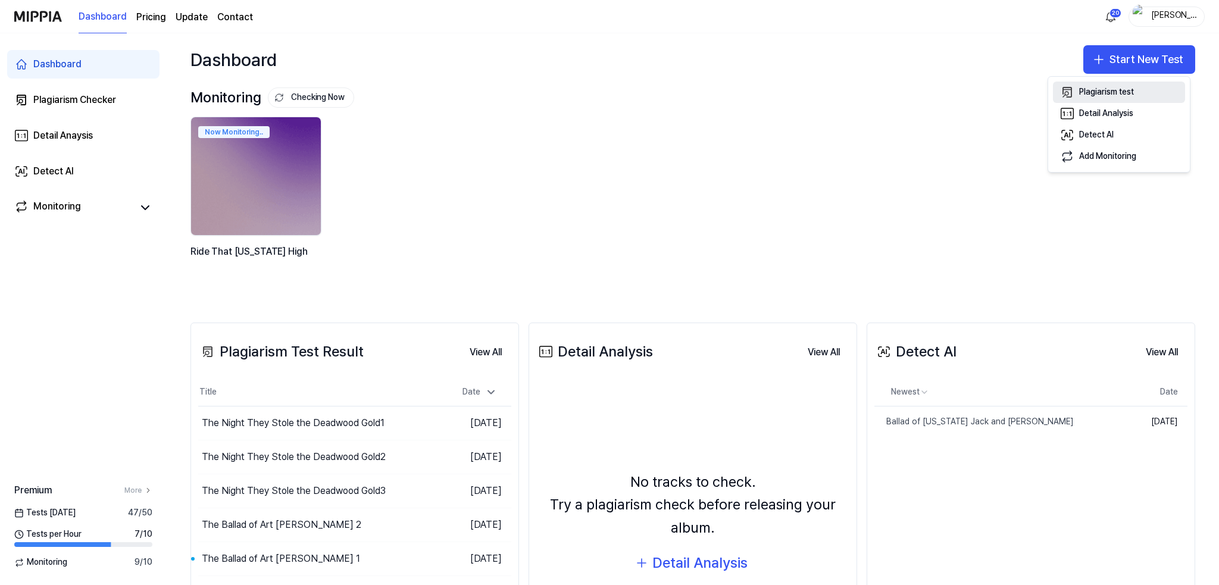
click at [1090, 92] on div "Plagiarism test" at bounding box center [1106, 92] width 55 height 12
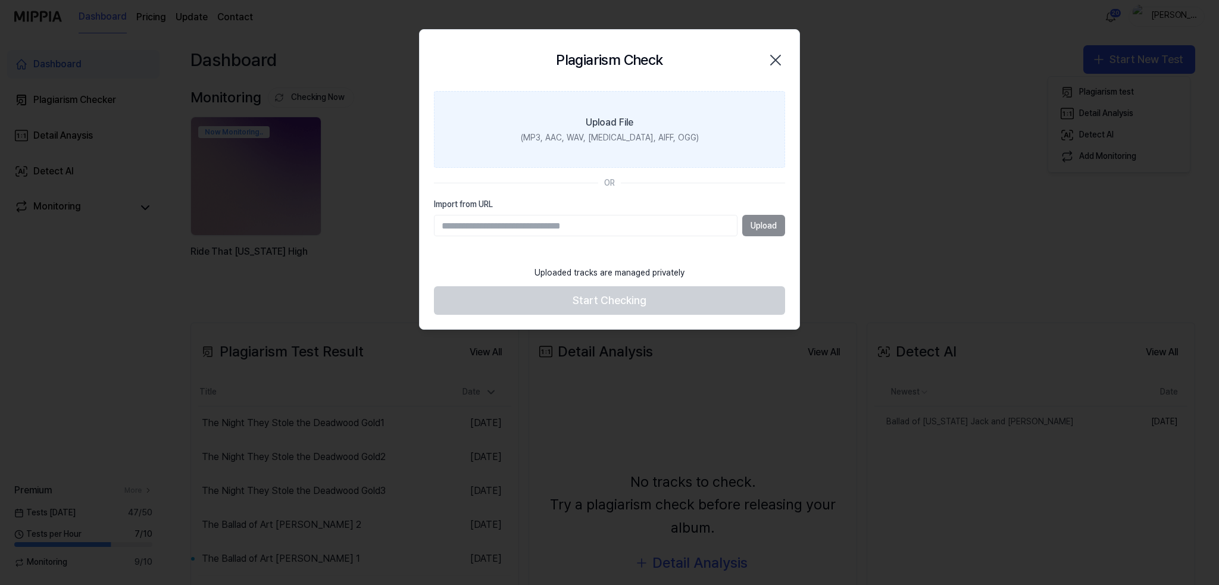
click at [626, 132] on div "(MP3, AAC, WAV, [MEDICAL_DATA], AIFF, OGG)" at bounding box center [610, 138] width 178 height 12
click at [0, 0] on input "Upload File (MP3, AAC, WAV, [MEDICAL_DATA], AIFF, OGG)" at bounding box center [0, 0] width 0 height 0
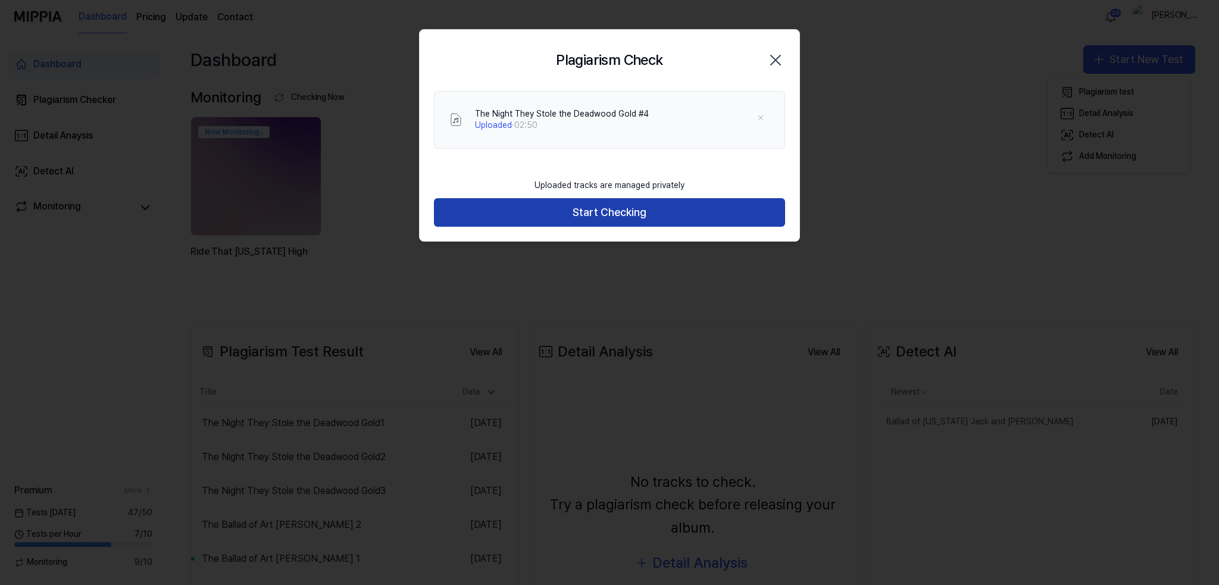
click at [599, 208] on button "Start Checking" at bounding box center [609, 212] width 351 height 29
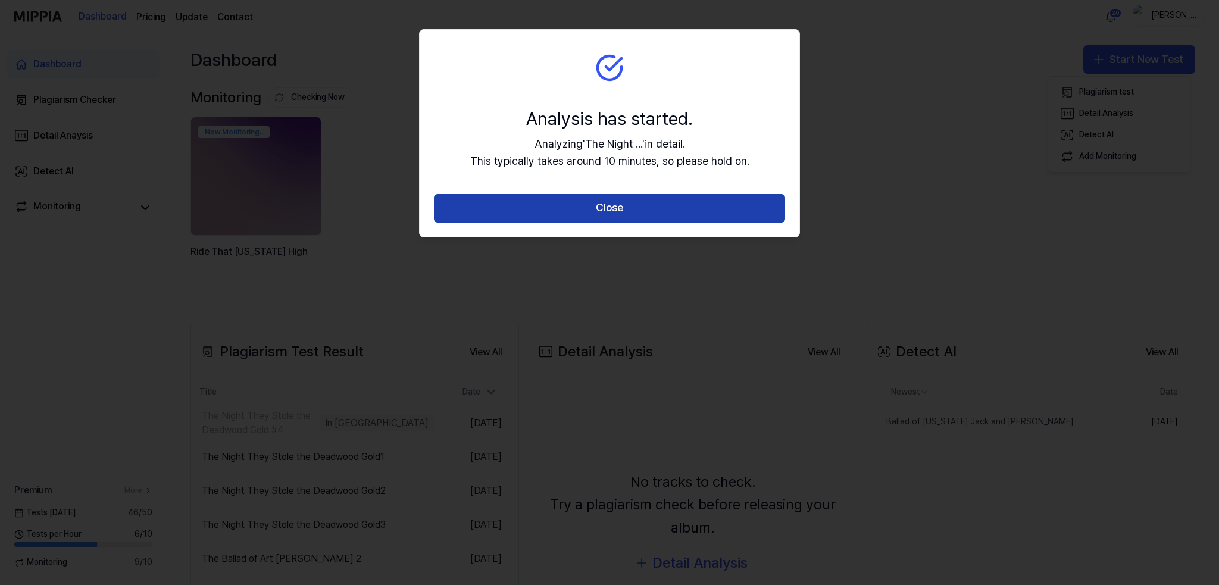
click at [610, 207] on button "Close" at bounding box center [609, 208] width 351 height 29
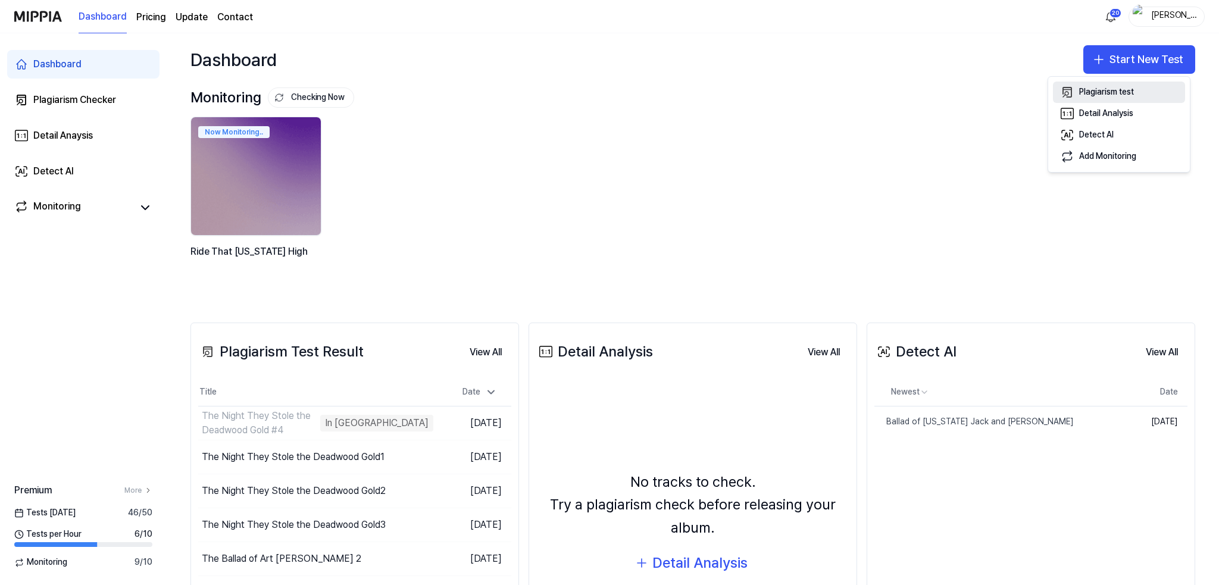
click at [1103, 90] on div "Plagiarism test" at bounding box center [1106, 92] width 55 height 12
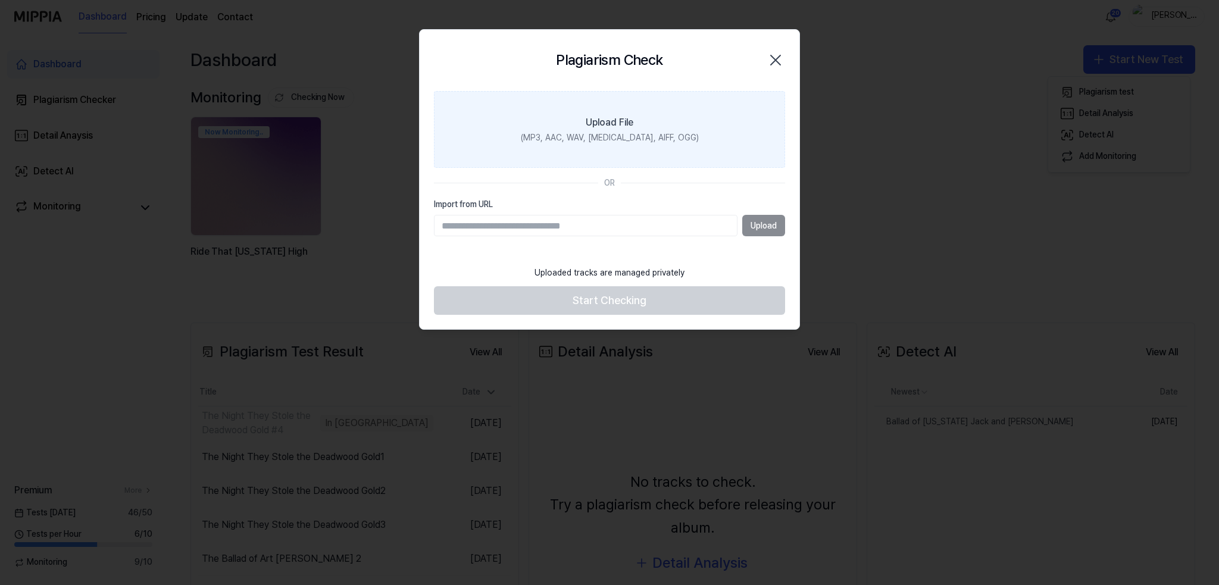
click at [626, 124] on div "Upload File" at bounding box center [610, 122] width 48 height 14
click at [0, 0] on input "Upload File (MP3, AAC, WAV, [MEDICAL_DATA], AIFF, OGG)" at bounding box center [0, 0] width 0 height 0
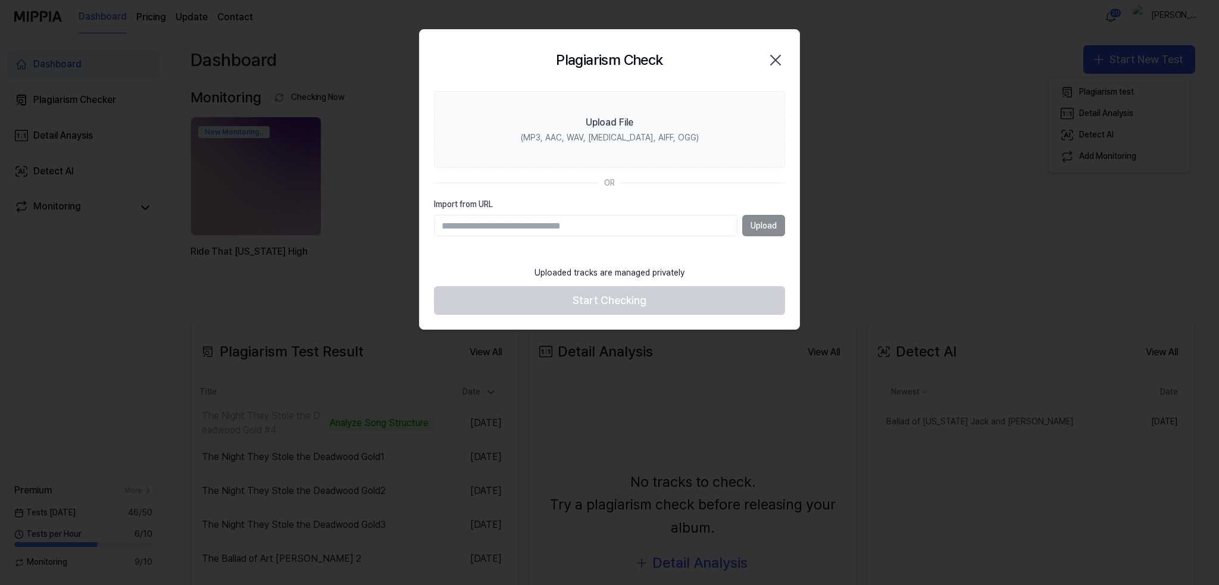
click at [772, 56] on icon "button" at bounding box center [775, 60] width 19 height 19
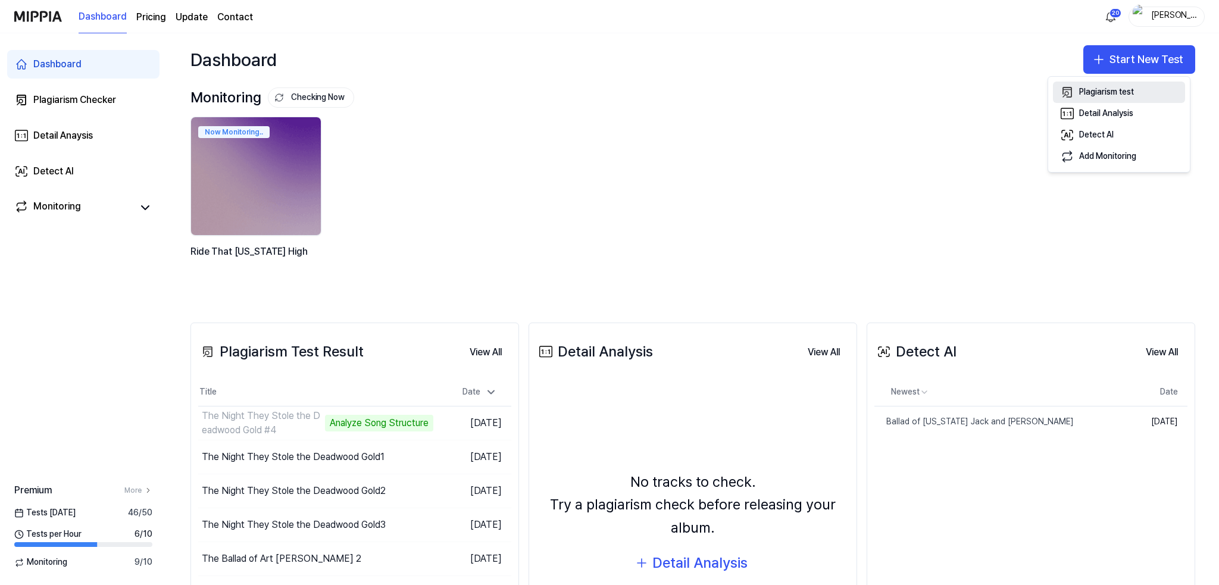
click at [1112, 90] on div "Plagiarism test" at bounding box center [1106, 92] width 55 height 12
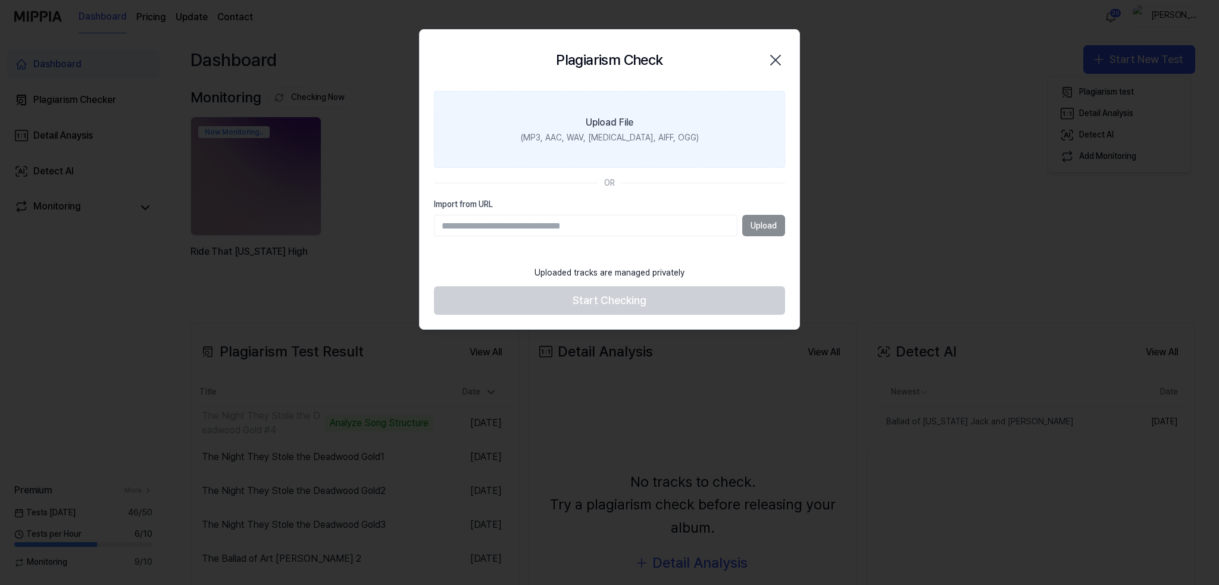
click at [656, 127] on label "Upload File (MP3, AAC, WAV, [MEDICAL_DATA], AIFF, OGG)" at bounding box center [609, 129] width 351 height 77
click at [0, 0] on input "Upload File (MP3, AAC, WAV, [MEDICAL_DATA], AIFF, OGG)" at bounding box center [0, 0] width 0 height 0
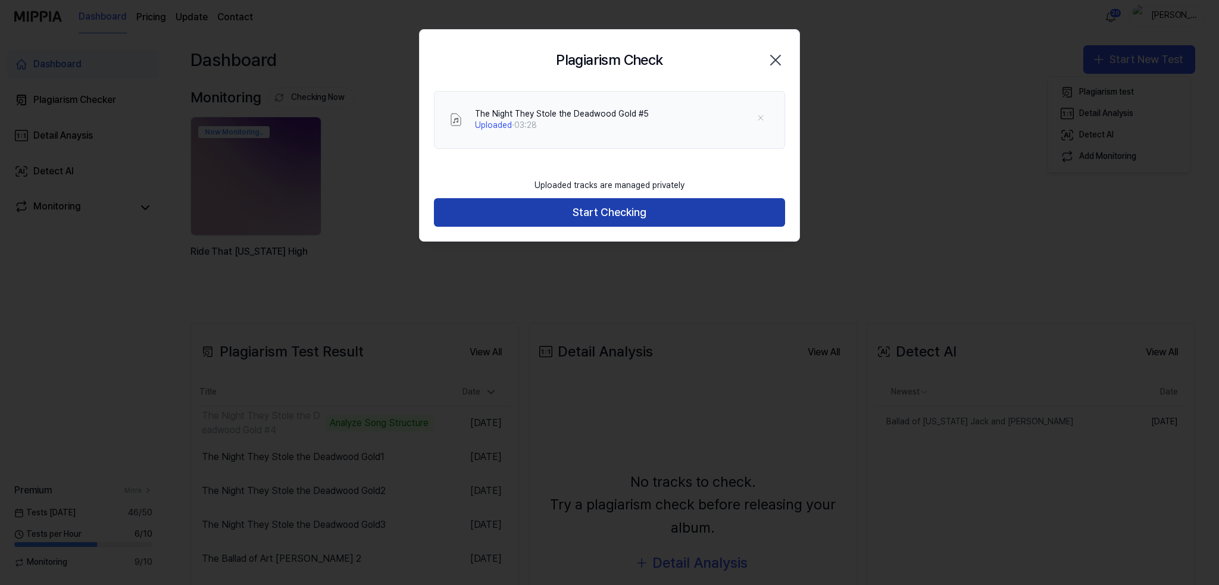
click at [604, 211] on button "Start Checking" at bounding box center [609, 212] width 351 height 29
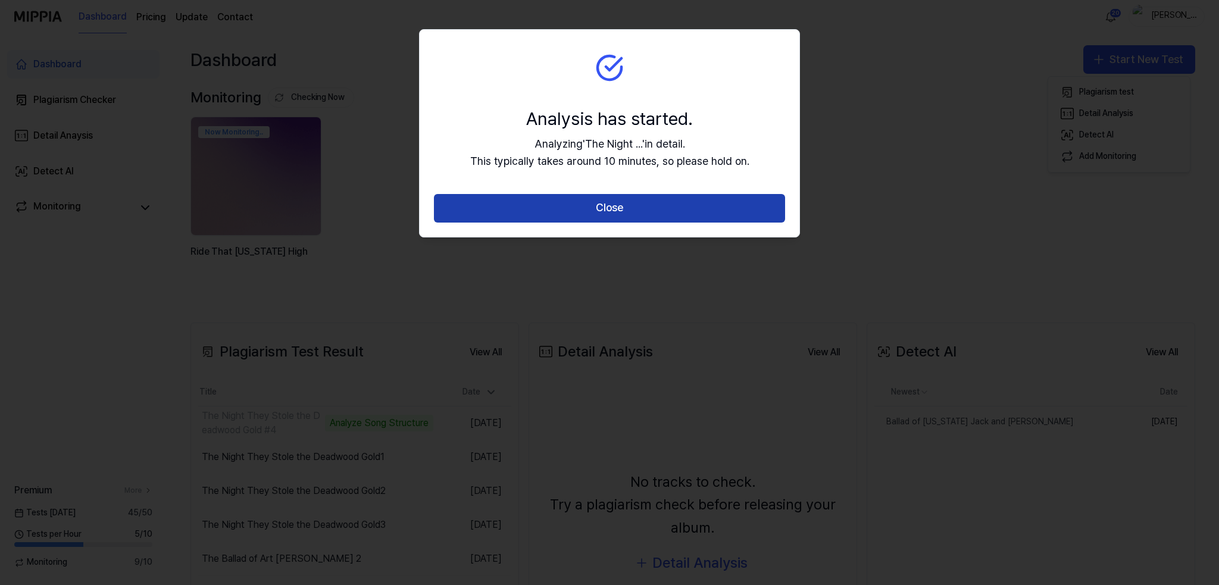
click at [602, 201] on button "Close" at bounding box center [609, 208] width 351 height 29
